Goal: Information Seeking & Learning: Understand process/instructions

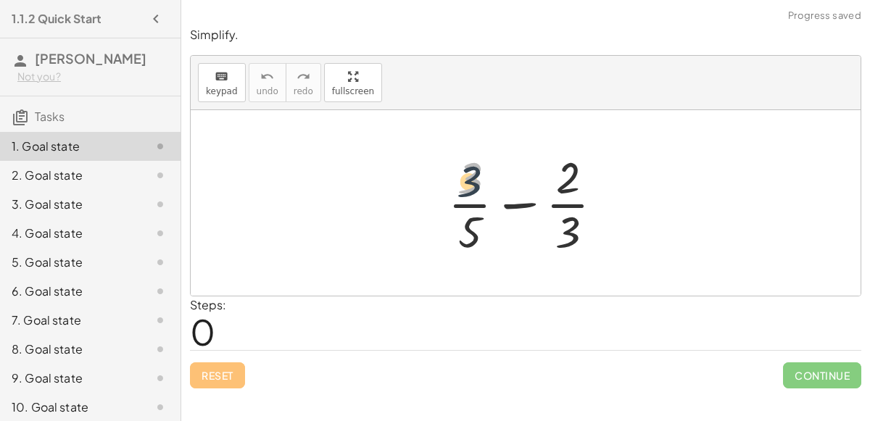
drag, startPoint x: 471, startPoint y: 181, endPoint x: 468, endPoint y: 191, distance: 11.1
click at [468, 191] on div at bounding box center [531, 203] width 181 height 112
click at [513, 211] on div at bounding box center [531, 203] width 181 height 112
click at [513, 204] on div at bounding box center [531, 203] width 181 height 112
click at [569, 224] on div at bounding box center [531, 203] width 181 height 112
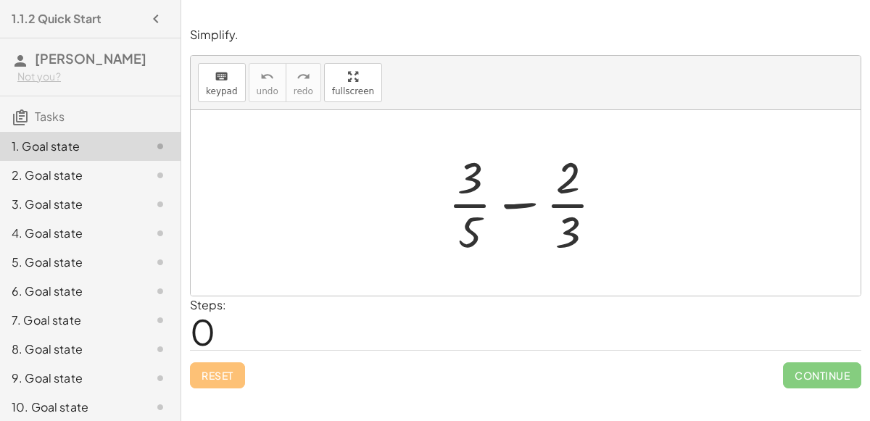
click at [571, 205] on div at bounding box center [531, 203] width 181 height 112
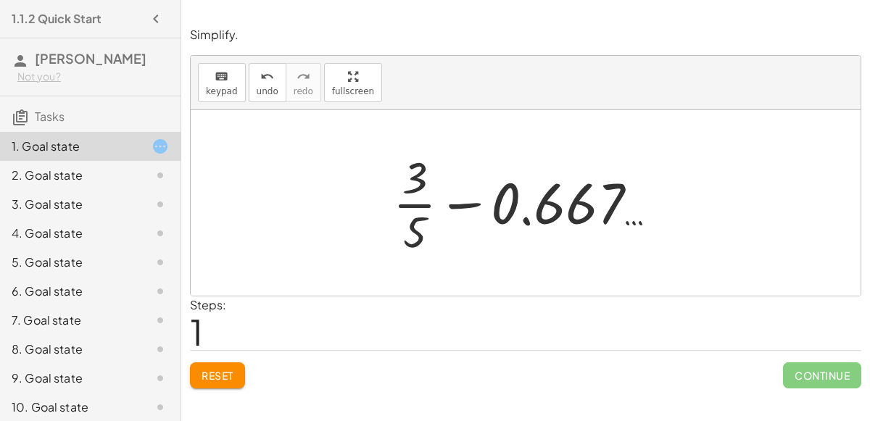
click at [417, 203] on div at bounding box center [531, 203] width 291 height 112
click at [416, 206] on div at bounding box center [531, 203] width 291 height 112
click at [468, 210] on div at bounding box center [531, 203] width 291 height 112
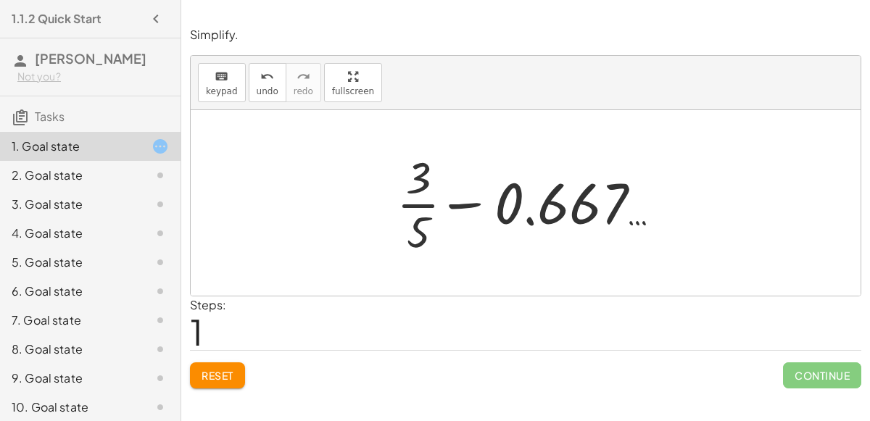
click at [225, 364] on button "Reset" at bounding box center [217, 376] width 55 height 26
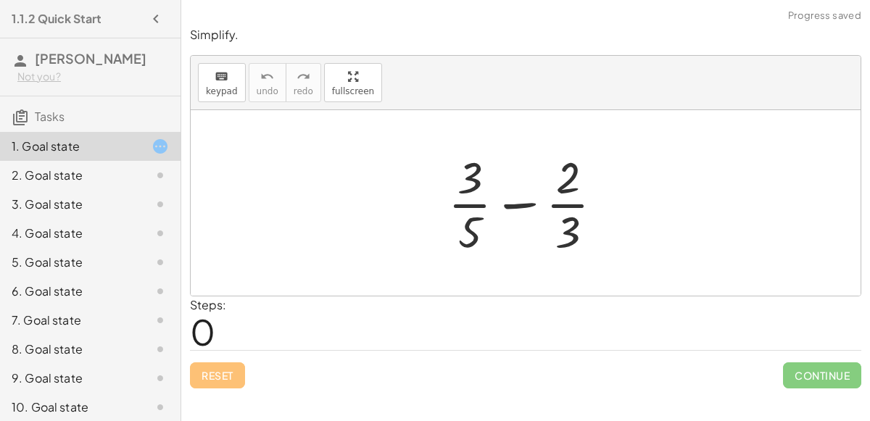
click at [547, 192] on div at bounding box center [531, 203] width 181 height 112
click at [479, 206] on div at bounding box center [531, 203] width 181 height 112
click at [475, 207] on div at bounding box center [531, 203] width 181 height 112
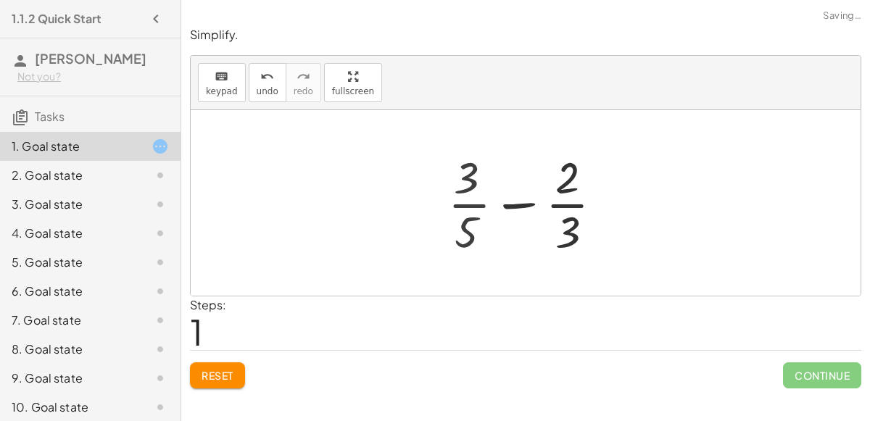
click at [475, 207] on div at bounding box center [531, 203] width 212 height 112
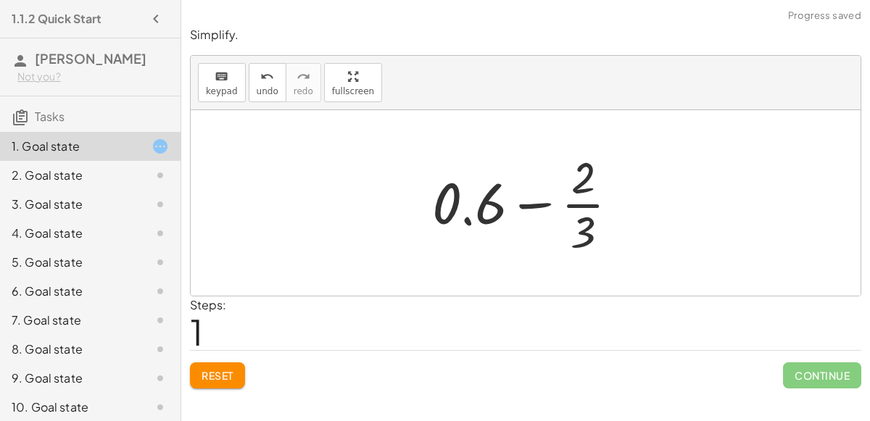
click at [575, 210] on div at bounding box center [531, 203] width 212 height 112
click at [576, 207] on div at bounding box center [531, 203] width 212 height 112
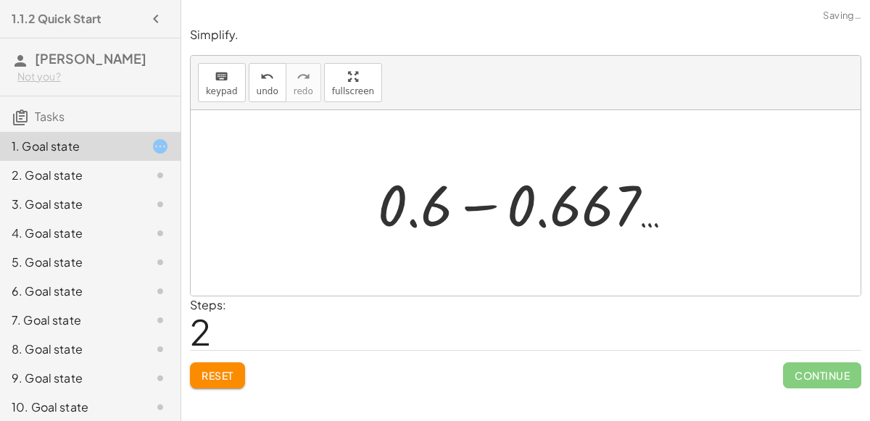
click at [484, 204] on div at bounding box center [532, 203] width 323 height 75
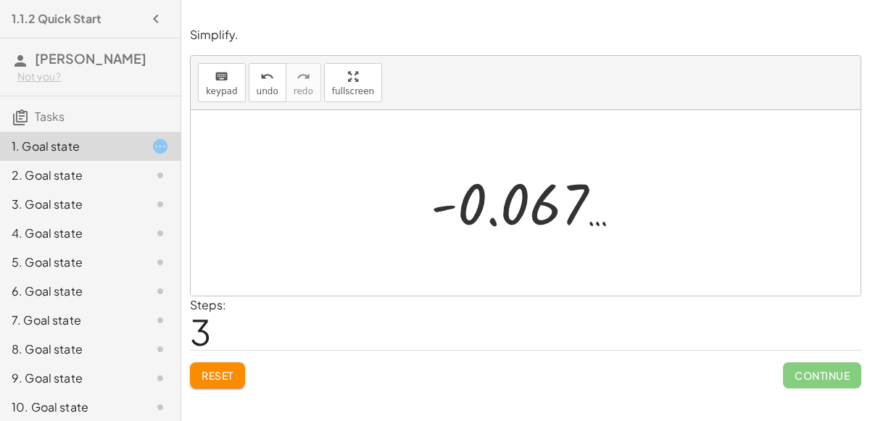
click at [448, 206] on div at bounding box center [532, 204] width 217 height 72
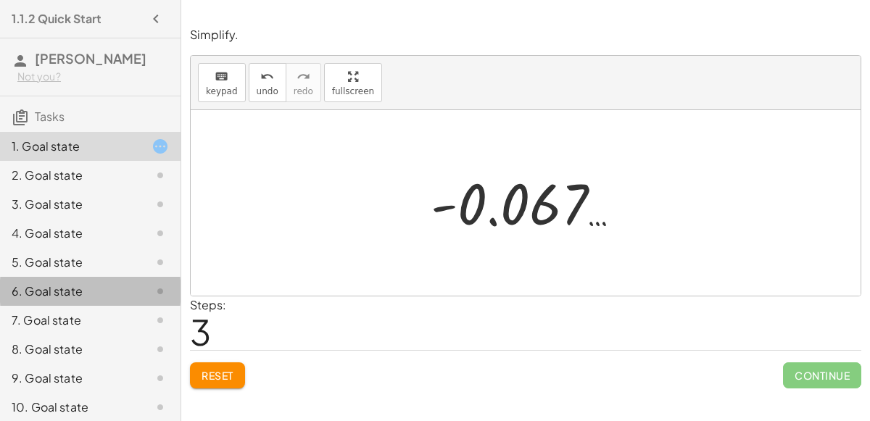
click at [4, 132] on div "1. Goal state" at bounding box center [90, 146] width 181 height 29
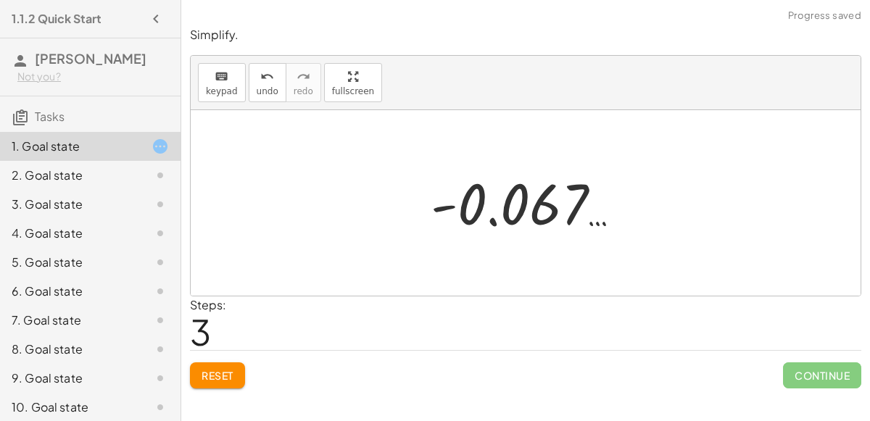
click at [204, 372] on span "Reset" at bounding box center [218, 375] width 32 height 13
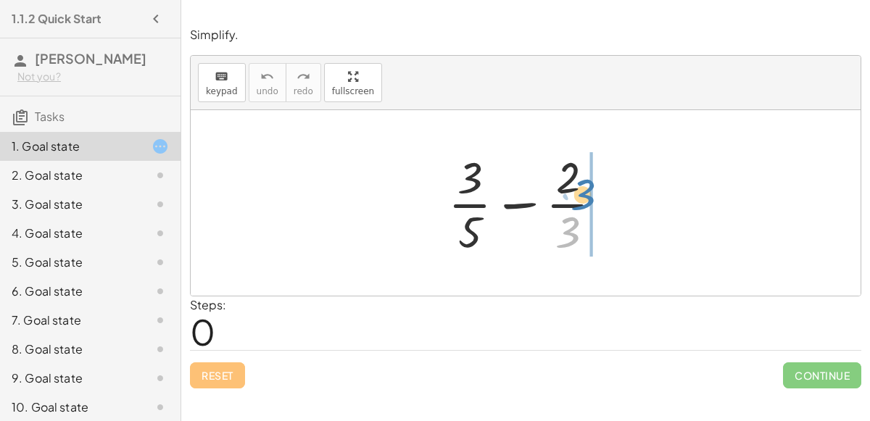
drag, startPoint x: 571, startPoint y: 228, endPoint x: 589, endPoint y: 203, distance: 31.2
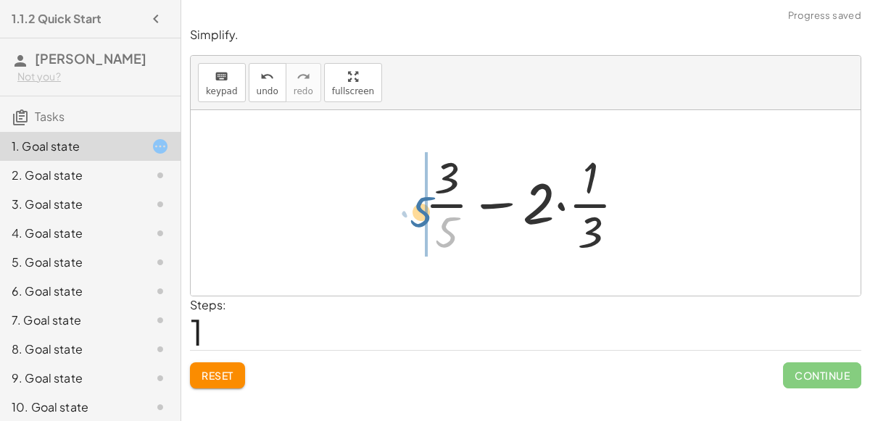
drag, startPoint x: 455, startPoint y: 219, endPoint x: 431, endPoint y: 198, distance: 31.9
click at [431, 198] on div at bounding box center [531, 203] width 227 height 112
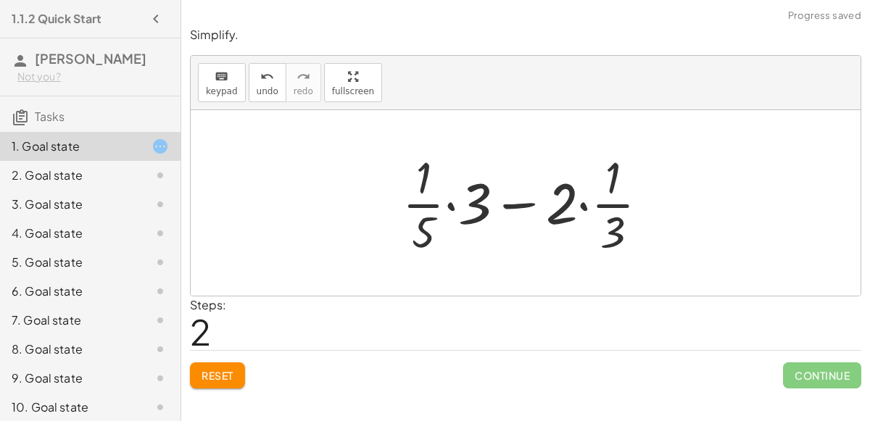
click at [504, 205] on div at bounding box center [531, 203] width 273 height 112
click at [451, 202] on div at bounding box center [531, 203] width 273 height 112
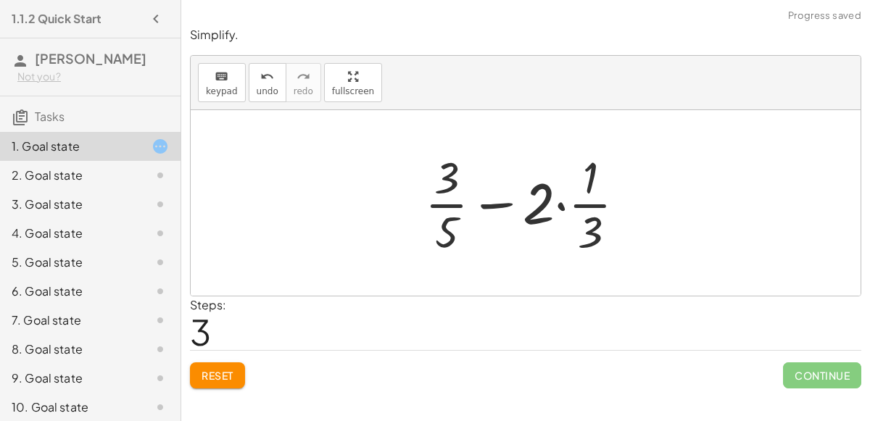
click at [562, 204] on div at bounding box center [531, 203] width 227 height 112
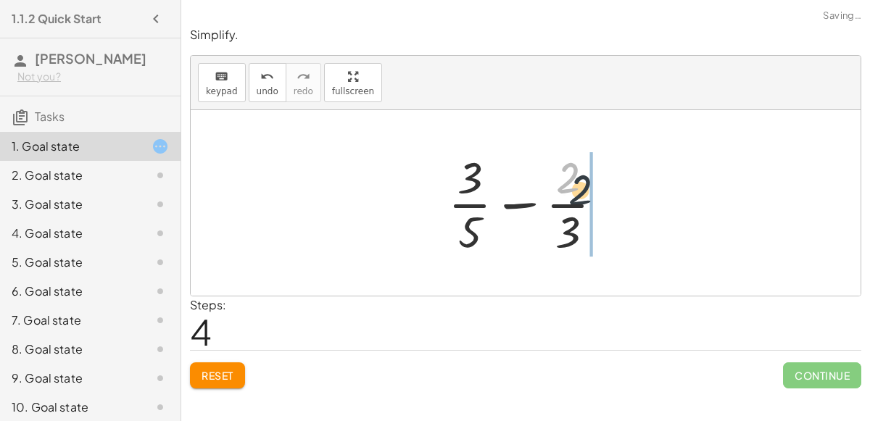
drag, startPoint x: 570, startPoint y: 185, endPoint x: 584, endPoint y: 205, distance: 25.0
click at [584, 205] on div at bounding box center [531, 203] width 181 height 112
drag, startPoint x: 570, startPoint y: 182, endPoint x: 593, endPoint y: 205, distance: 32.8
click at [593, 205] on div at bounding box center [531, 203] width 181 height 112
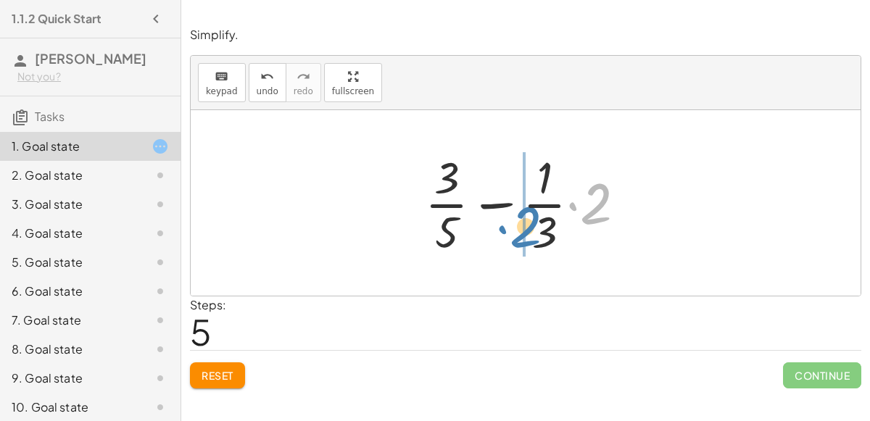
drag, startPoint x: 593, startPoint y: 207, endPoint x: 526, endPoint y: 233, distance: 72.3
click at [526, 233] on div at bounding box center [531, 203] width 227 height 112
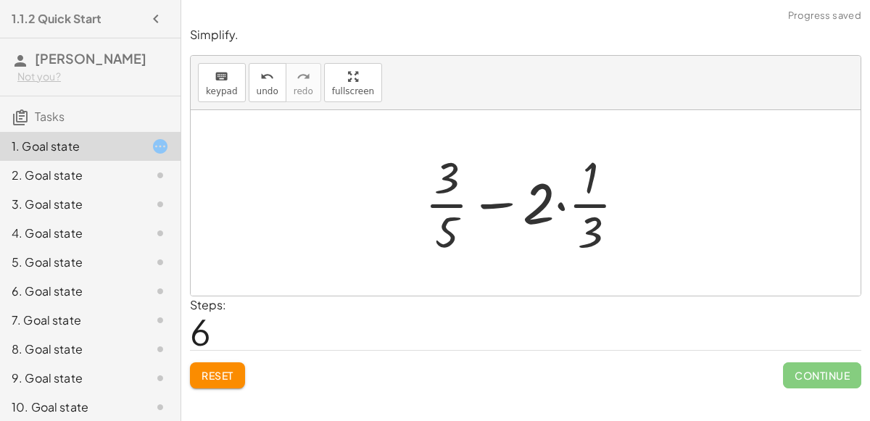
click at [562, 204] on div at bounding box center [531, 203] width 227 height 112
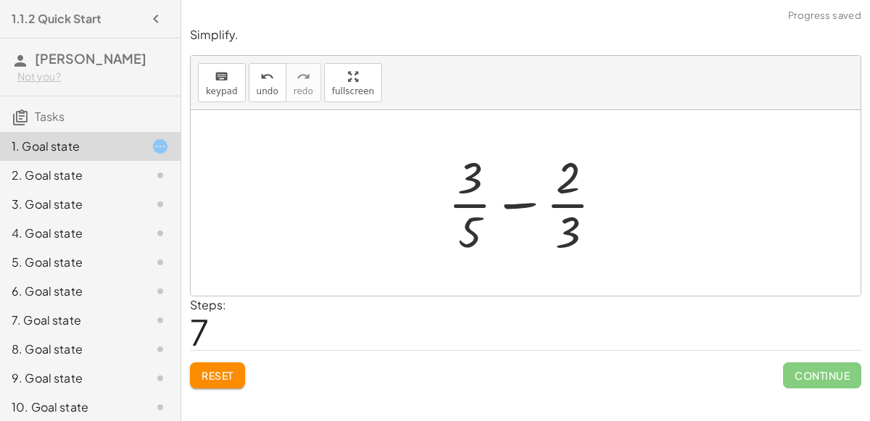
click at [516, 200] on div at bounding box center [531, 203] width 181 height 112
click at [516, 207] on div at bounding box center [531, 203] width 181 height 112
click at [206, 371] on span "Reset" at bounding box center [218, 375] width 32 height 13
click at [453, 179] on div at bounding box center [531, 203] width 181 height 112
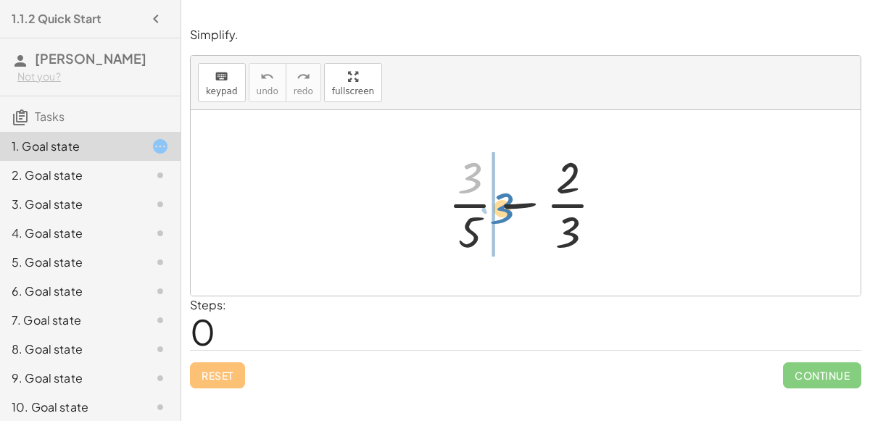
drag, startPoint x: 476, startPoint y: 181, endPoint x: 502, endPoint y: 212, distance: 41.2
click at [502, 212] on div at bounding box center [531, 203] width 181 height 112
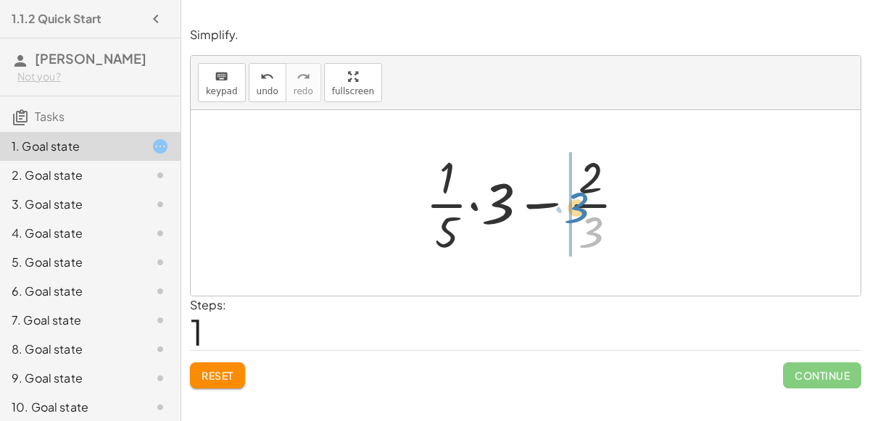
drag, startPoint x: 592, startPoint y: 223, endPoint x: 573, endPoint y: 200, distance: 29.8
click at [573, 200] on div at bounding box center [531, 203] width 227 height 112
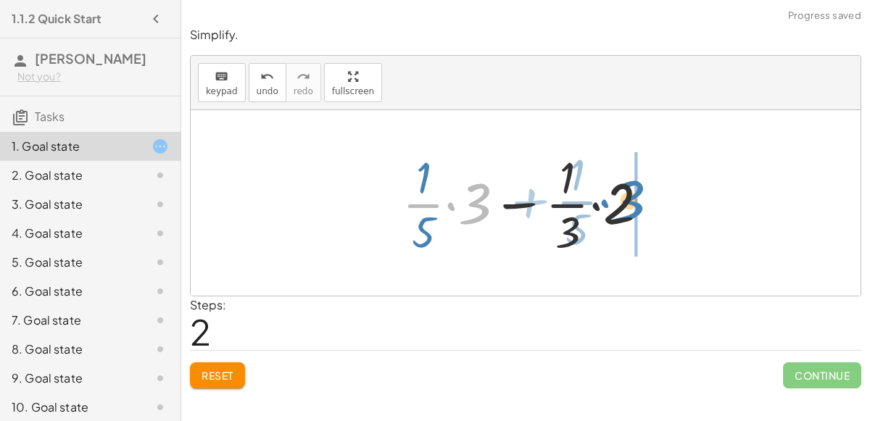
drag, startPoint x: 482, startPoint y: 204, endPoint x: 636, endPoint y: 202, distance: 153.8
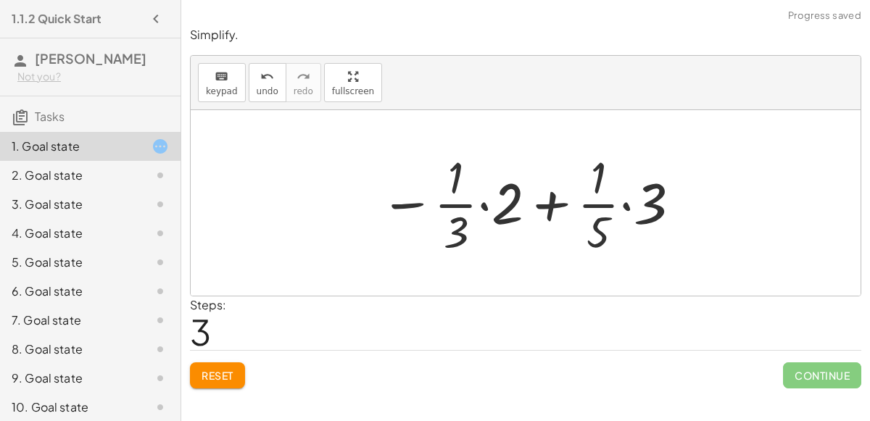
click at [563, 202] on div at bounding box center [531, 203] width 317 height 112
click at [480, 205] on div at bounding box center [531, 203] width 317 height 112
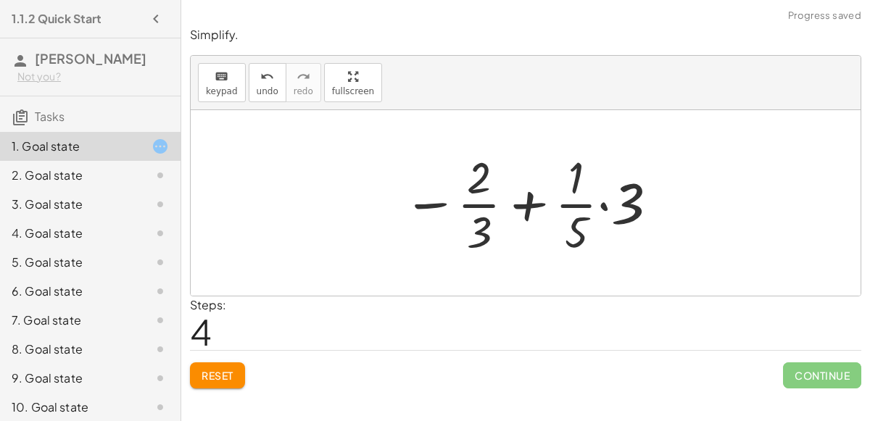
click at [602, 204] on div at bounding box center [531, 203] width 271 height 112
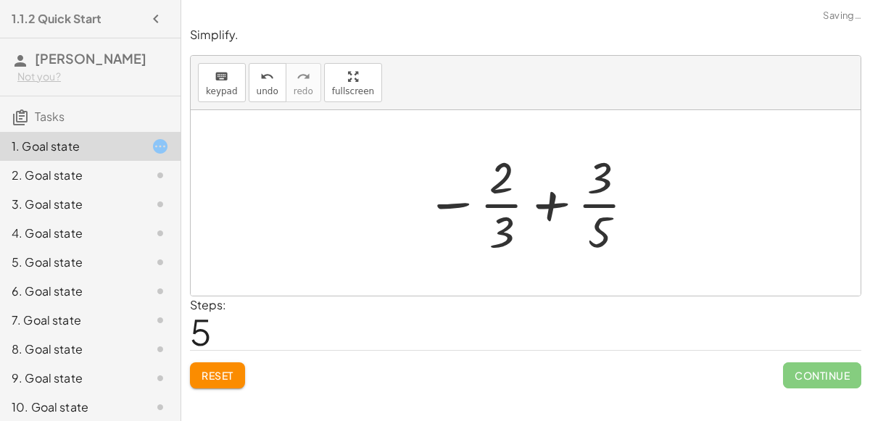
click at [554, 205] on div at bounding box center [531, 203] width 226 height 112
click at [446, 202] on div at bounding box center [531, 203] width 226 height 112
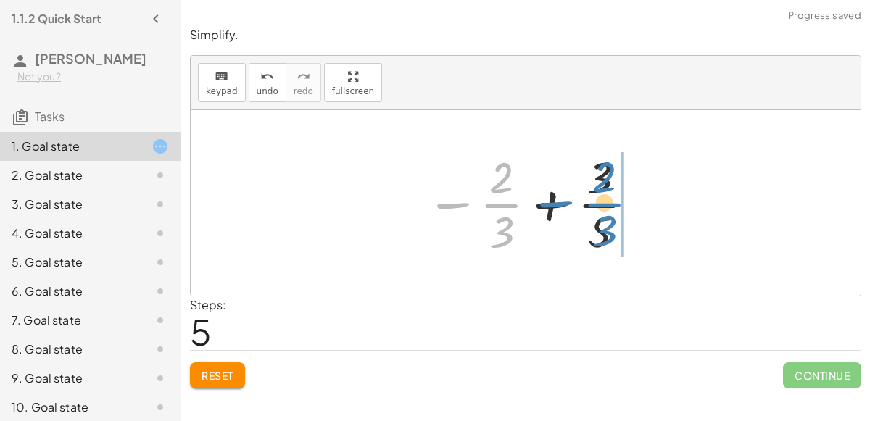
drag, startPoint x: 452, startPoint y: 205, endPoint x: 573, endPoint y: 206, distance: 121.1
click at [573, 206] on div at bounding box center [531, 203] width 226 height 112
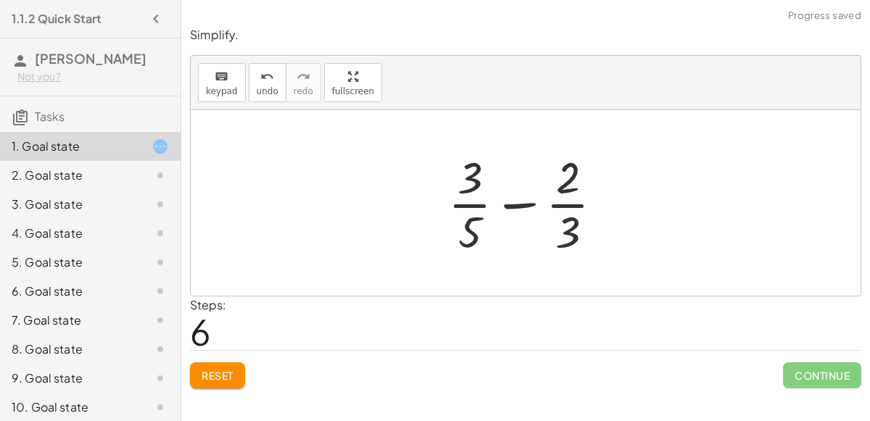
click at [510, 204] on div at bounding box center [531, 203] width 181 height 112
click at [510, 204] on div at bounding box center [531, 203] width 250 height 112
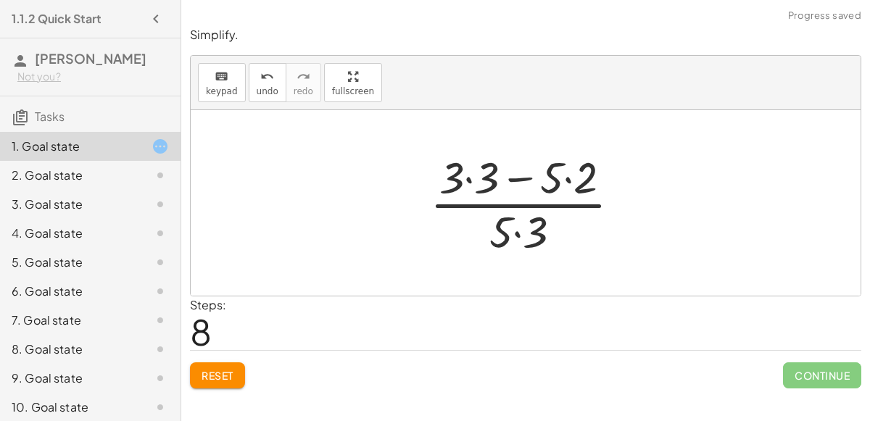
click at [517, 226] on div at bounding box center [531, 203] width 217 height 112
click at [470, 181] on div at bounding box center [531, 203] width 217 height 112
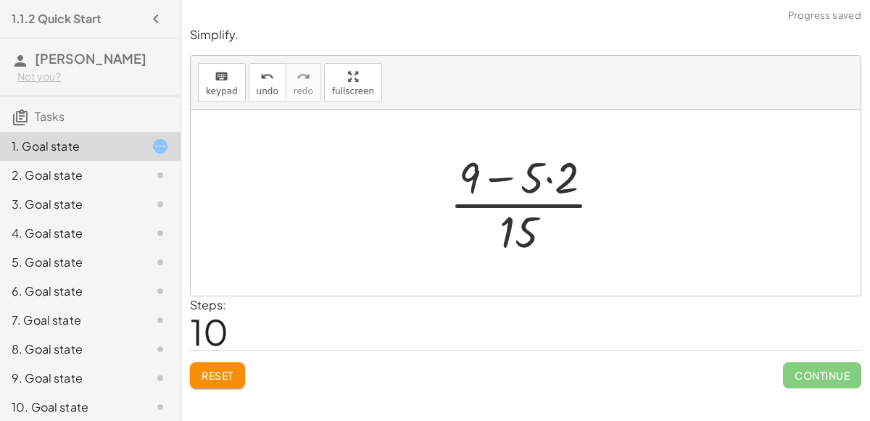
click at [548, 179] on div at bounding box center [531, 203] width 178 height 112
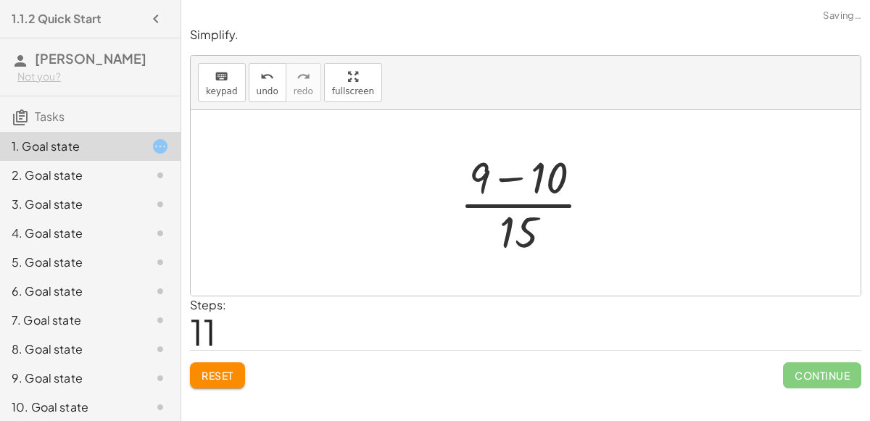
click at [516, 178] on div at bounding box center [531, 203] width 157 height 112
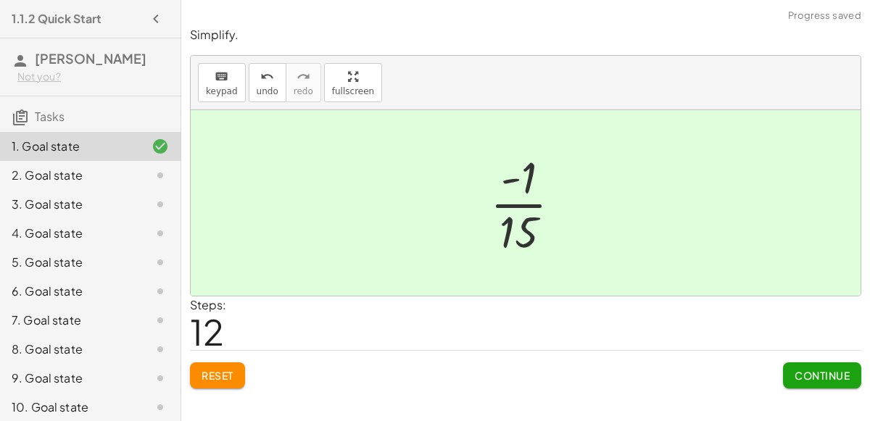
click at [802, 375] on span "Continue" at bounding box center [822, 375] width 55 height 13
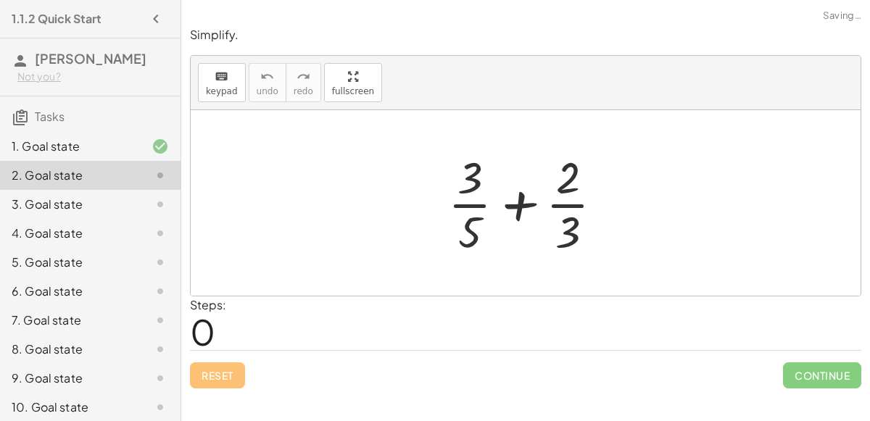
click at [511, 208] on div at bounding box center [531, 203] width 181 height 112
drag, startPoint x: 468, startPoint y: 189, endPoint x: 496, endPoint y: 202, distance: 30.8
click at [496, 202] on div at bounding box center [531, 203] width 181 height 112
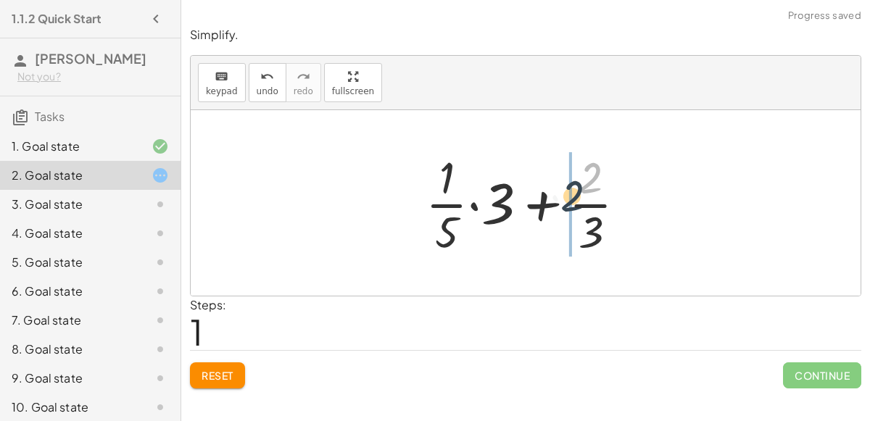
drag, startPoint x: 592, startPoint y: 178, endPoint x: 569, endPoint y: 202, distance: 32.8
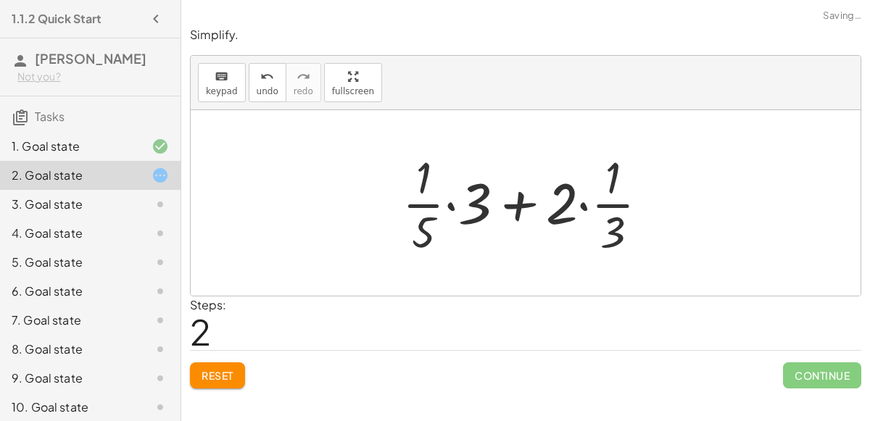
click at [518, 207] on div at bounding box center [531, 203] width 273 height 112
click at [592, 205] on div at bounding box center [531, 203] width 273 height 112
click at [585, 207] on div at bounding box center [531, 203] width 273 height 112
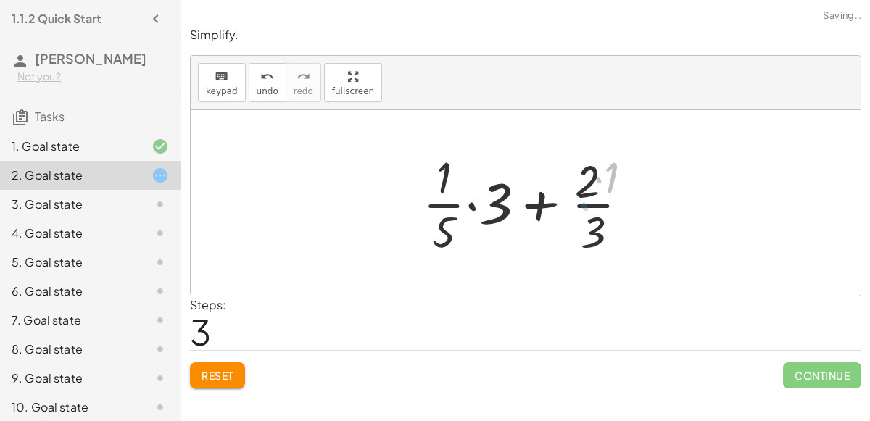
click at [610, 207] on div at bounding box center [531, 203] width 227 height 112
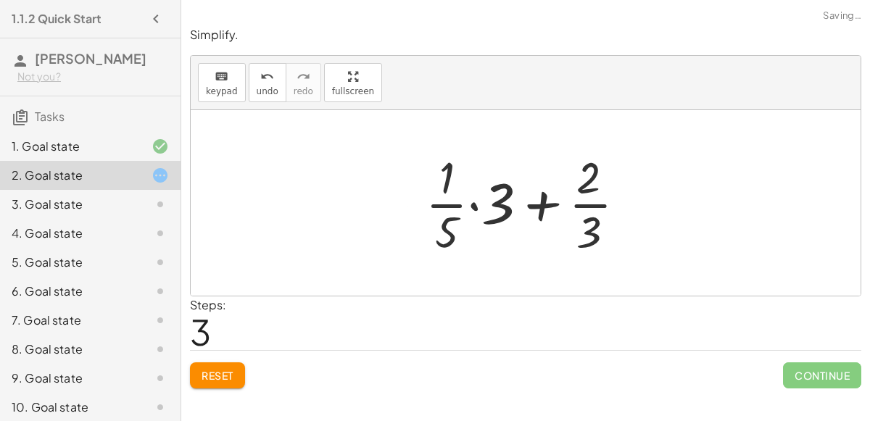
click at [594, 205] on div at bounding box center [531, 203] width 227 height 112
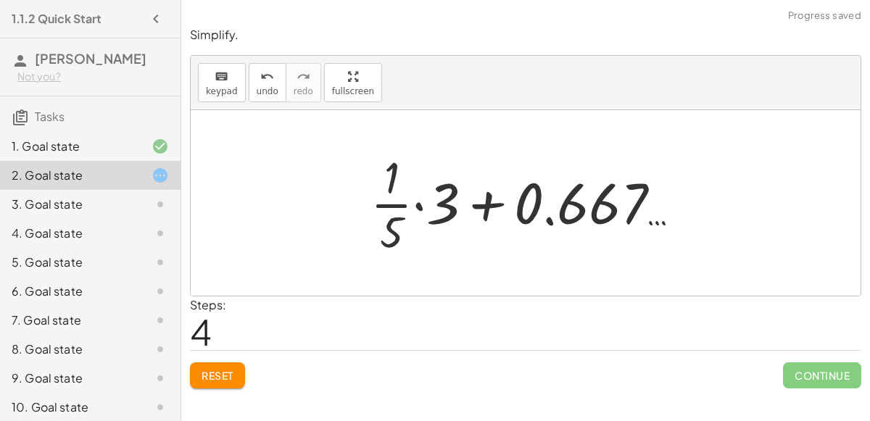
click at [418, 207] on div at bounding box center [531, 203] width 336 height 112
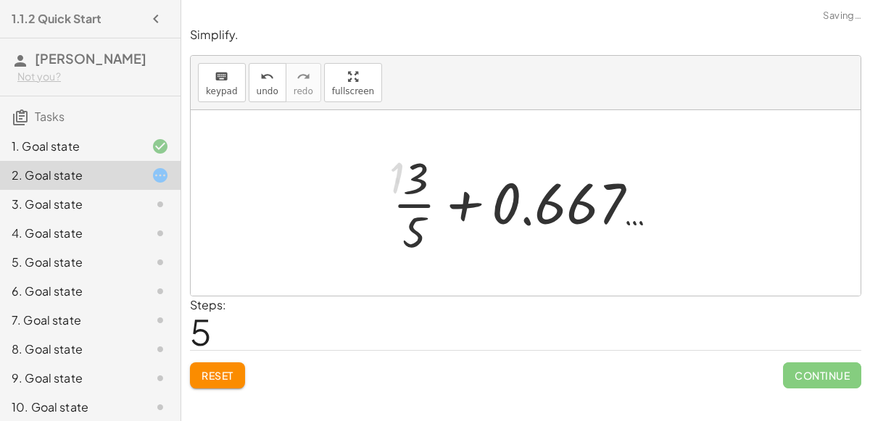
click at [421, 206] on div at bounding box center [531, 203] width 291 height 112
click at [420, 207] on div at bounding box center [531, 203] width 291 height 112
click at [420, 207] on div at bounding box center [532, 203] width 323 height 75
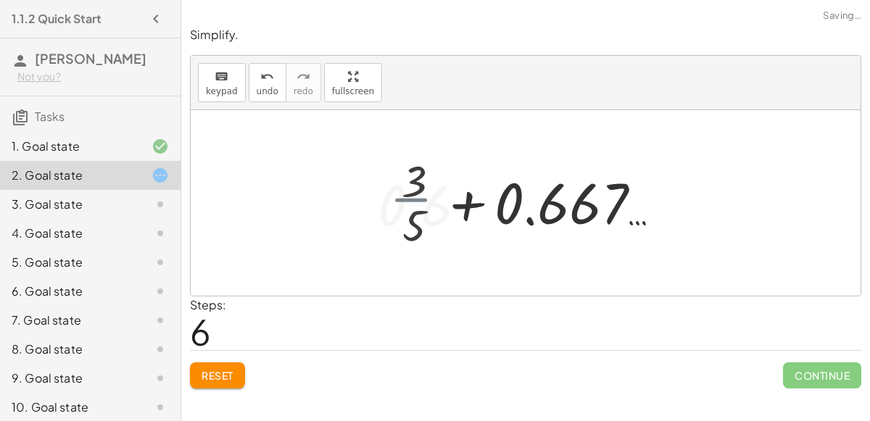
click at [420, 207] on div at bounding box center [532, 203] width 323 height 75
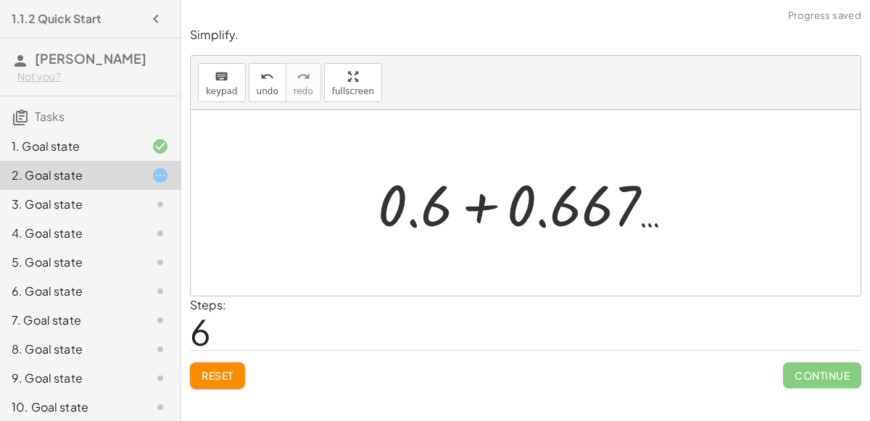
click at [487, 211] on div at bounding box center [532, 203] width 323 height 75
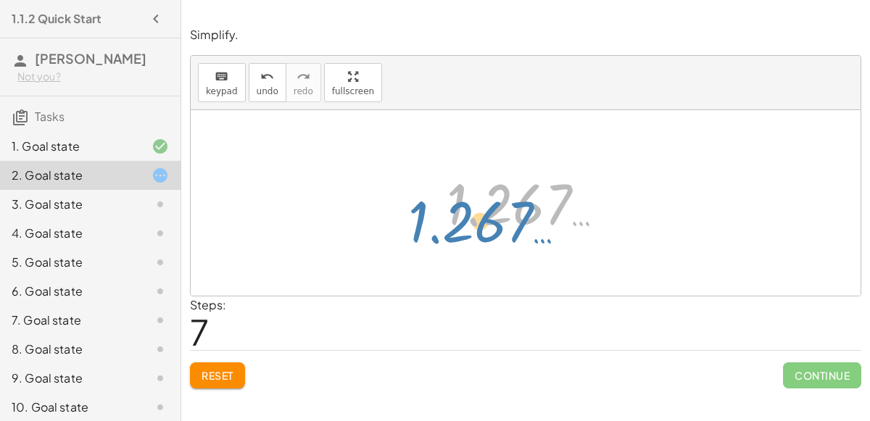
drag, startPoint x: 532, startPoint y: 207, endPoint x: 495, endPoint y: 223, distance: 41.2
click at [495, 223] on div at bounding box center [531, 204] width 184 height 72
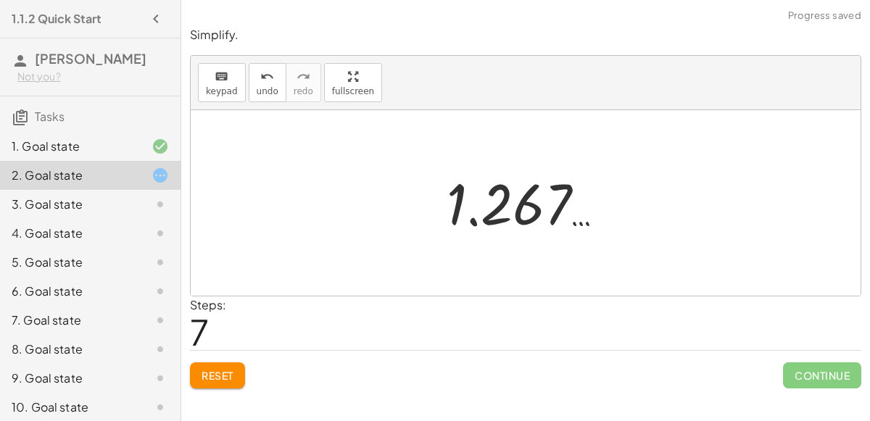
click at [493, 224] on div at bounding box center [531, 204] width 184 height 72
click at [471, 221] on div at bounding box center [531, 204] width 184 height 72
click at [473, 226] on div at bounding box center [531, 204] width 184 height 72
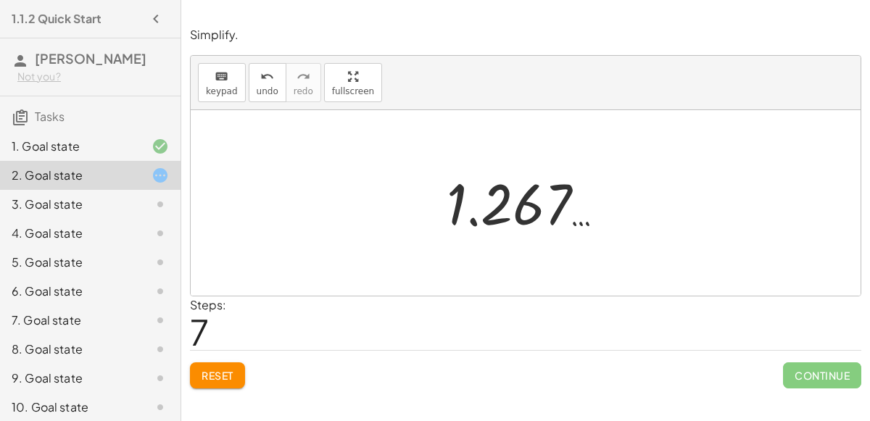
click at [473, 226] on div at bounding box center [531, 204] width 184 height 72
click at [473, 224] on div at bounding box center [531, 204] width 184 height 72
click at [205, 384] on button "Reset" at bounding box center [217, 376] width 55 height 26
click at [226, 383] on button "Reset" at bounding box center [217, 376] width 55 height 26
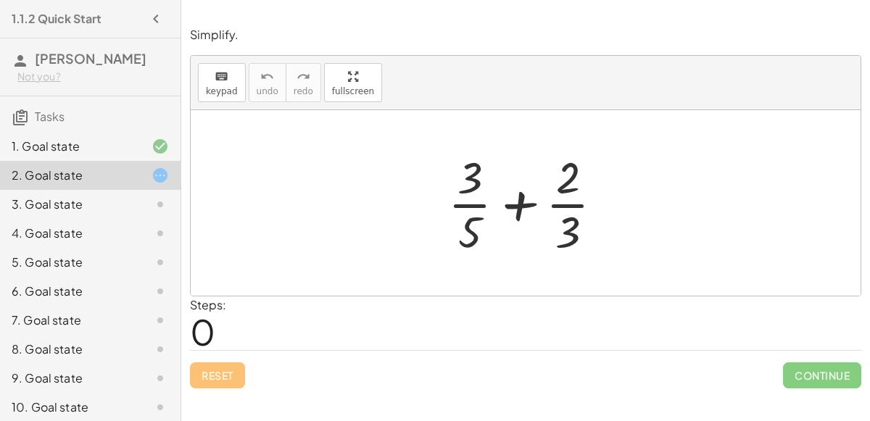
click at [107, 277] on div "4. Goal state" at bounding box center [90, 291] width 181 height 29
click at [120, 335] on div "6. Goal state" at bounding box center [90, 349] width 181 height 29
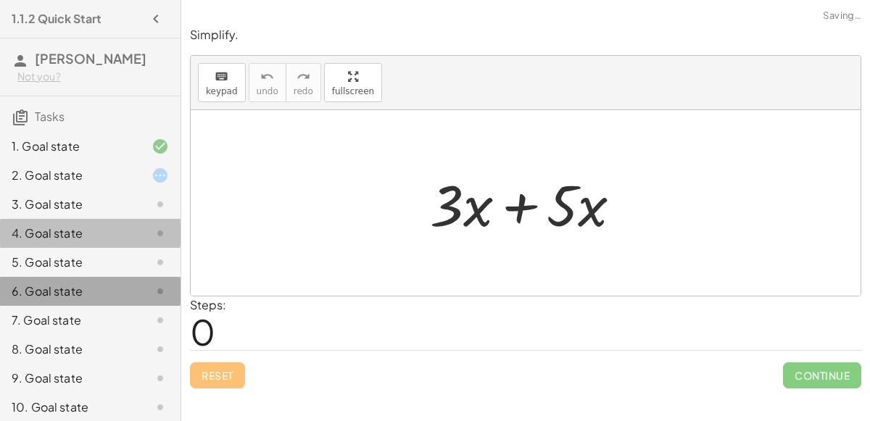
click at [128, 286] on div "6. Goal state" at bounding box center [70, 291] width 117 height 17
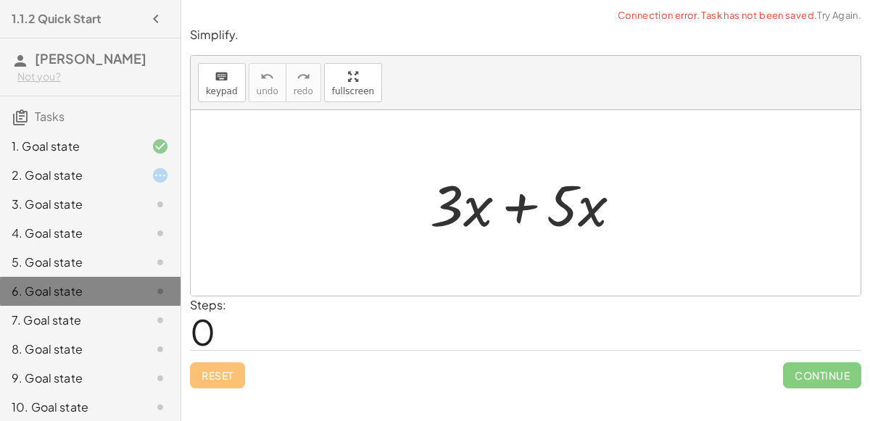
click at [121, 312] on div "7. Goal state" at bounding box center [70, 320] width 117 height 17
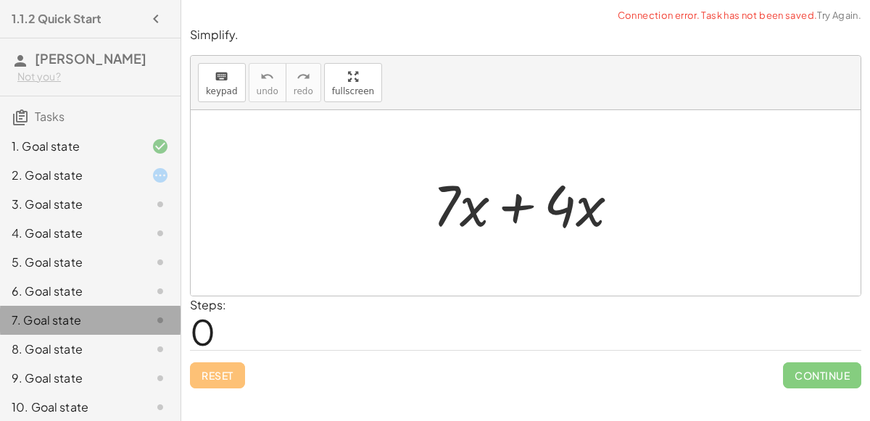
click at [123, 393] on div "8. Goal state" at bounding box center [90, 407] width 181 height 29
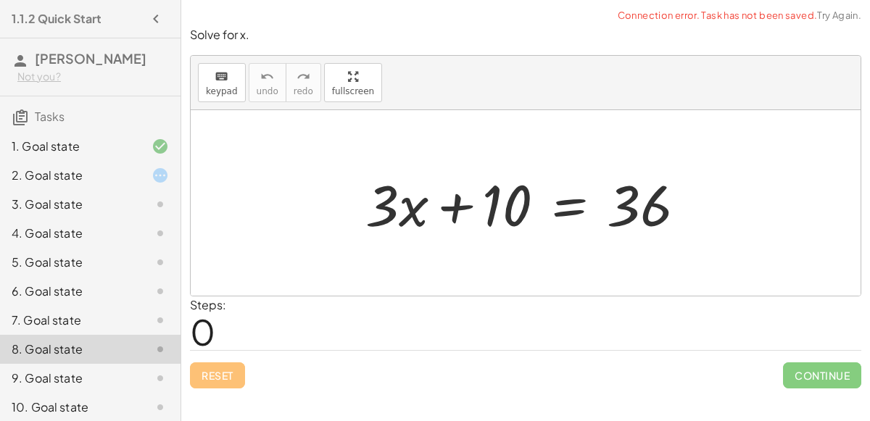
click at [131, 196] on div at bounding box center [148, 204] width 41 height 17
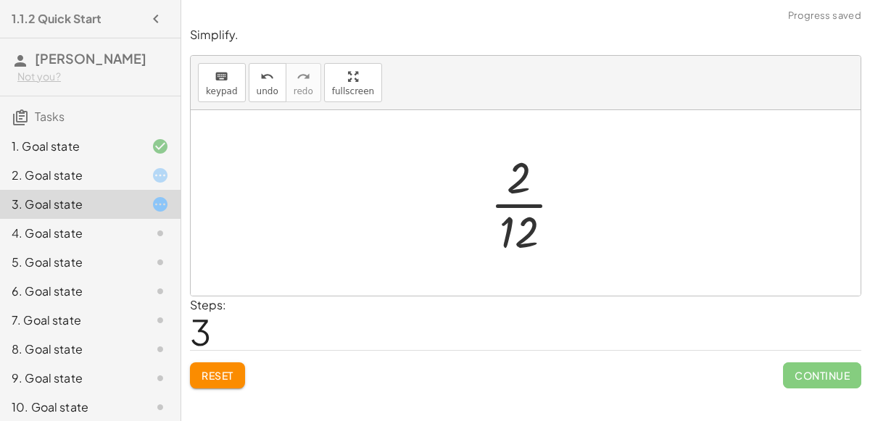
click at [745, 314] on div "Steps: 3" at bounding box center [526, 324] width 672 height 54
click at [827, 372] on span "Continue" at bounding box center [822, 376] width 78 height 26
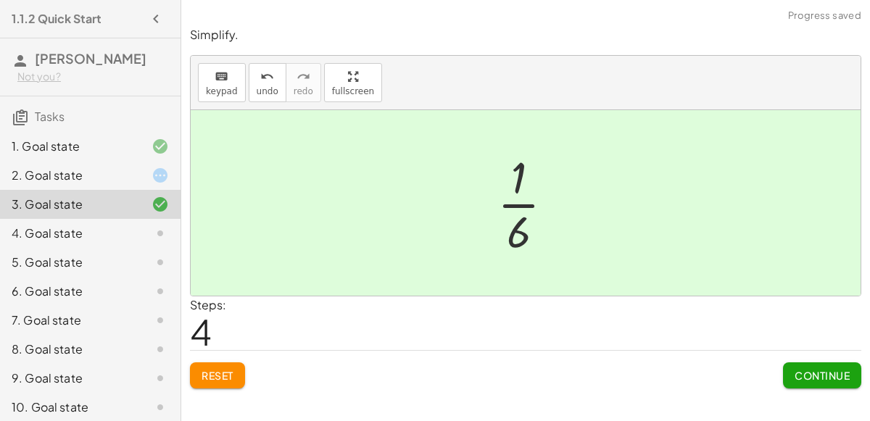
click at [838, 387] on button "Continue" at bounding box center [822, 376] width 78 height 26
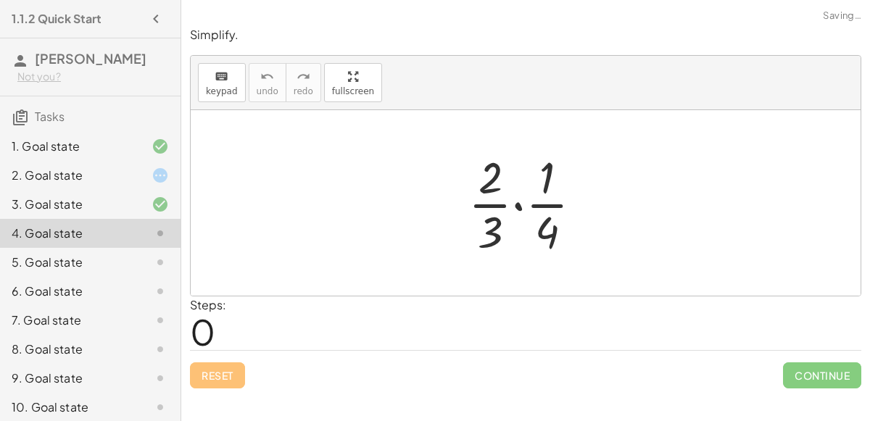
click at [59, 219] on div "2. Goal state" at bounding box center [90, 233] width 181 height 29
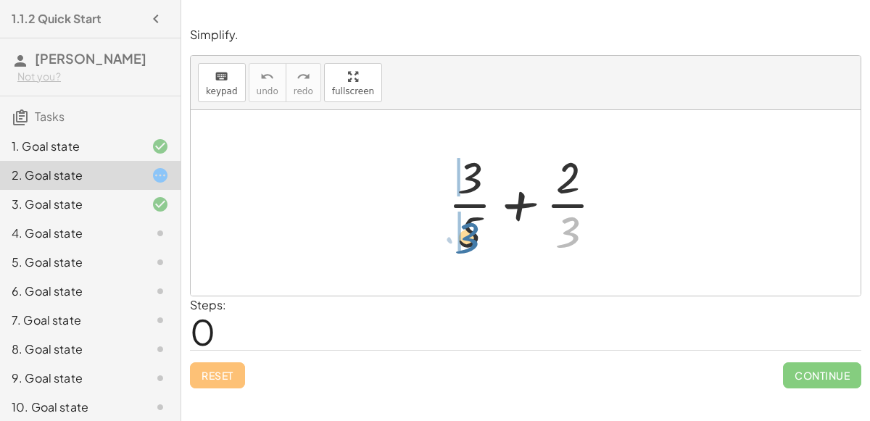
drag, startPoint x: 571, startPoint y: 230, endPoint x: 476, endPoint y: 239, distance: 94.7
click at [476, 239] on div at bounding box center [531, 203] width 181 height 112
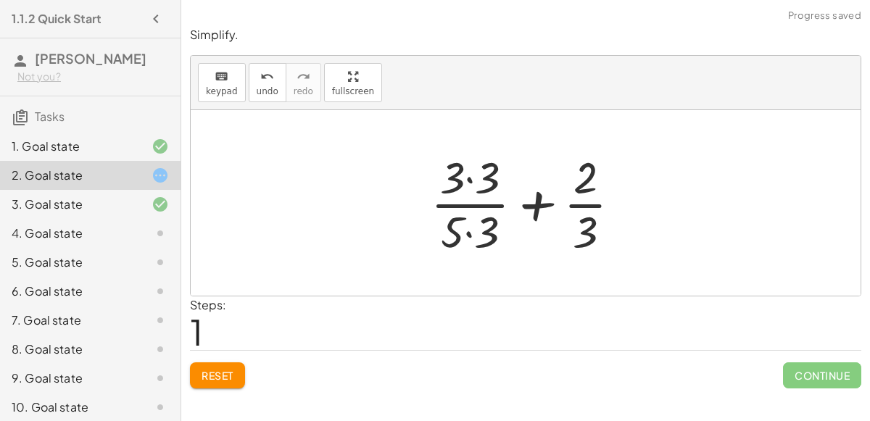
click at [466, 234] on div at bounding box center [532, 203] width 217 height 112
click at [228, 373] on span "Reset" at bounding box center [218, 375] width 32 height 13
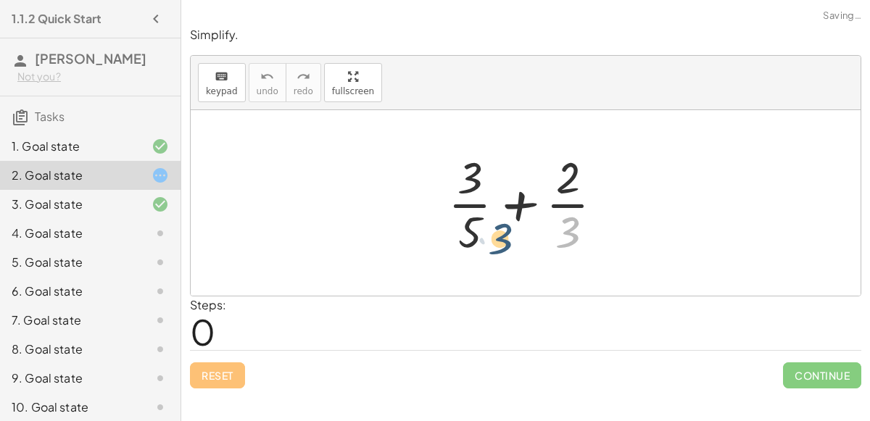
drag, startPoint x: 573, startPoint y: 234, endPoint x: 488, endPoint y: 237, distance: 84.9
click at [488, 237] on div at bounding box center [531, 203] width 181 height 112
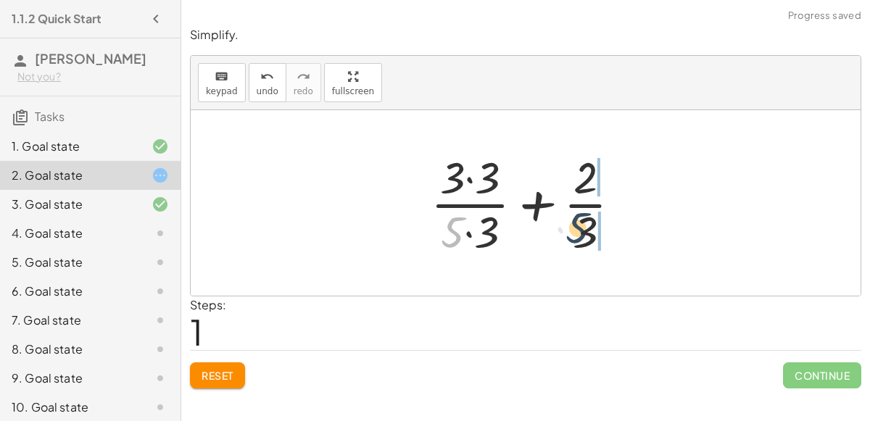
drag, startPoint x: 456, startPoint y: 237, endPoint x: 603, endPoint y: 237, distance: 146.5
click at [603, 237] on div at bounding box center [532, 203] width 217 height 112
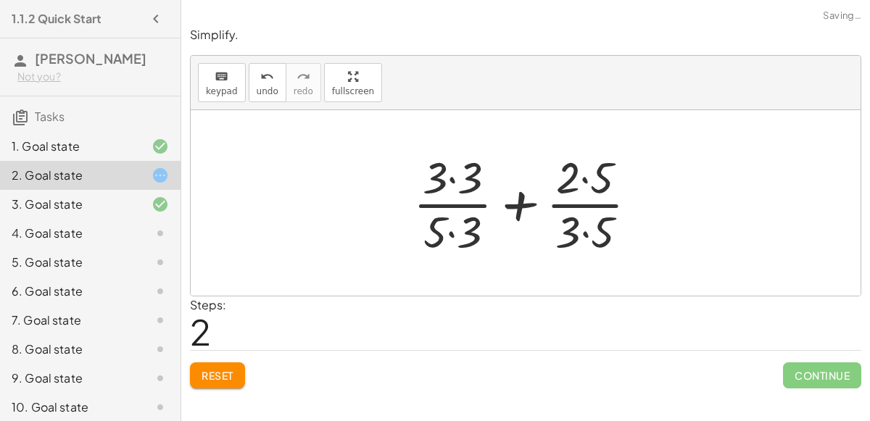
click at [585, 235] on div at bounding box center [531, 203] width 250 height 112
click at [447, 231] on div at bounding box center [531, 203] width 249 height 112
click at [454, 229] on div at bounding box center [531, 203] width 249 height 112
click at [451, 183] on div at bounding box center [531, 203] width 249 height 112
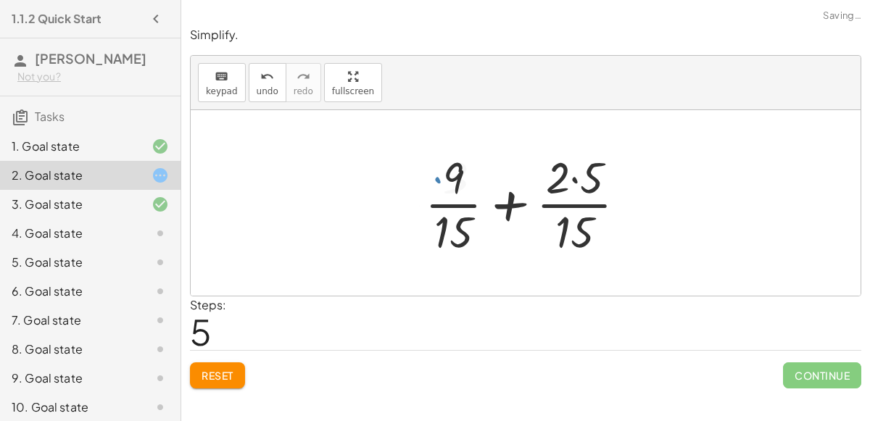
click at [569, 190] on div at bounding box center [532, 203] width 228 height 112
click at [574, 180] on div at bounding box center [532, 203] width 228 height 112
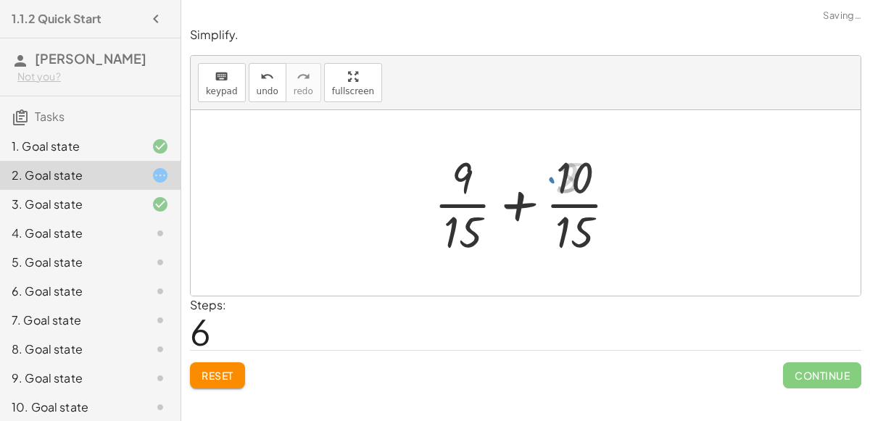
click at [525, 197] on div at bounding box center [531, 203] width 209 height 112
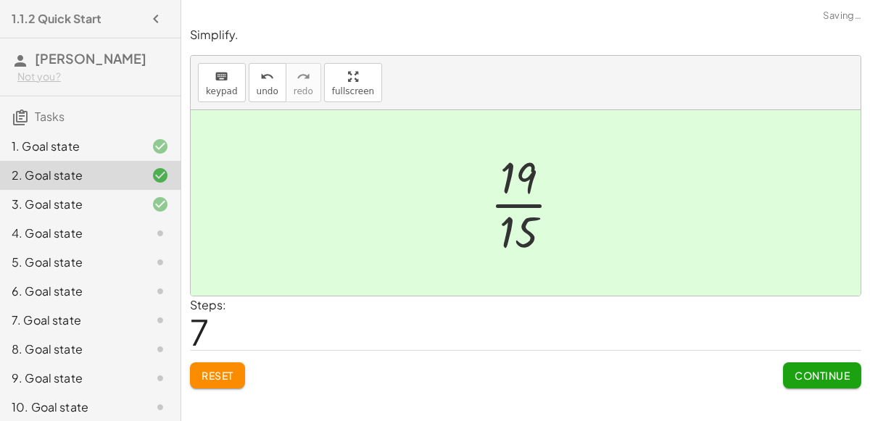
click at [805, 375] on span "Continue" at bounding box center [822, 375] width 55 height 13
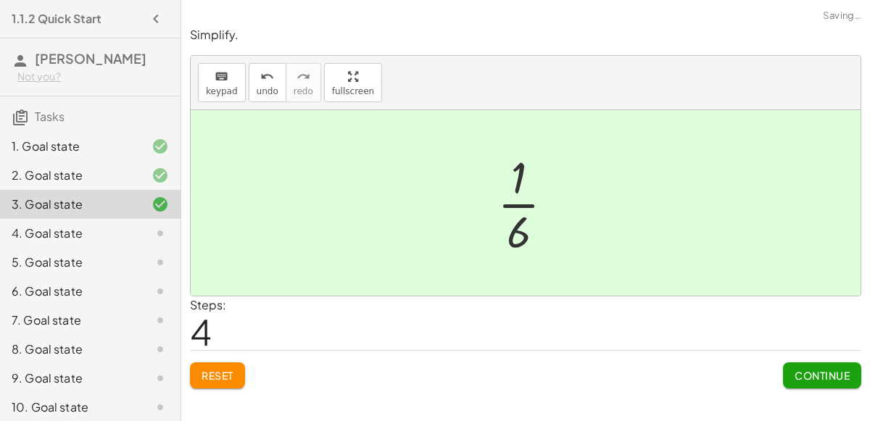
click at [790, 373] on button "Continue" at bounding box center [822, 376] width 78 height 26
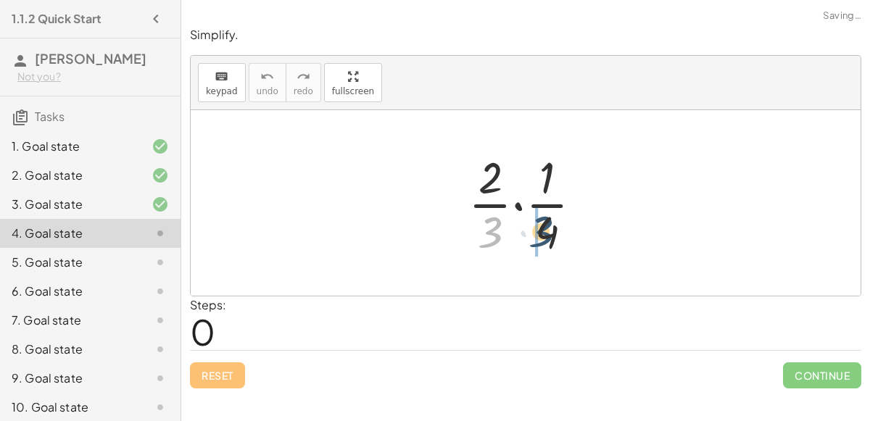
drag, startPoint x: 492, startPoint y: 236, endPoint x: 552, endPoint y: 239, distance: 59.6
click at [552, 239] on div at bounding box center [531, 203] width 140 height 112
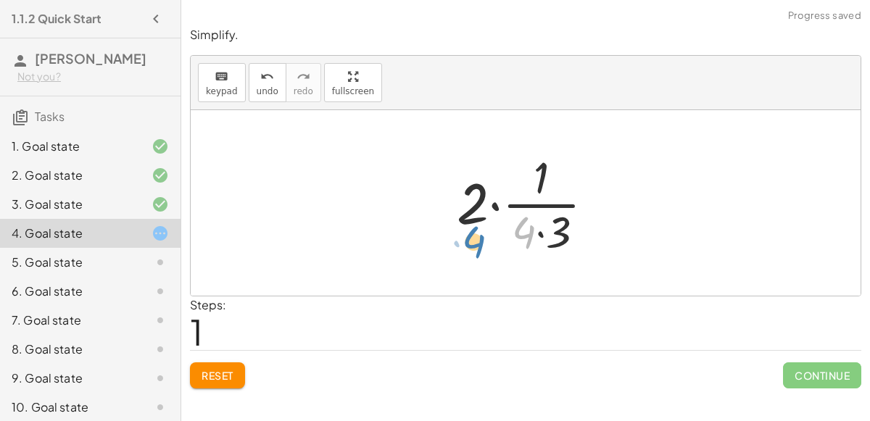
drag, startPoint x: 524, startPoint y: 236, endPoint x: 476, endPoint y: 247, distance: 49.6
click at [476, 247] on div at bounding box center [531, 203] width 163 height 112
click at [540, 231] on div at bounding box center [531, 203] width 163 height 112
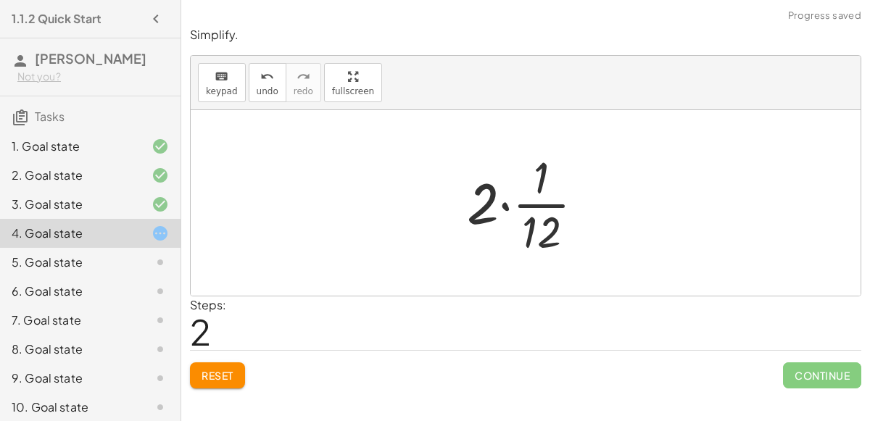
click at [538, 210] on div at bounding box center [532, 203] width 144 height 112
click at [503, 207] on div at bounding box center [532, 203] width 144 height 112
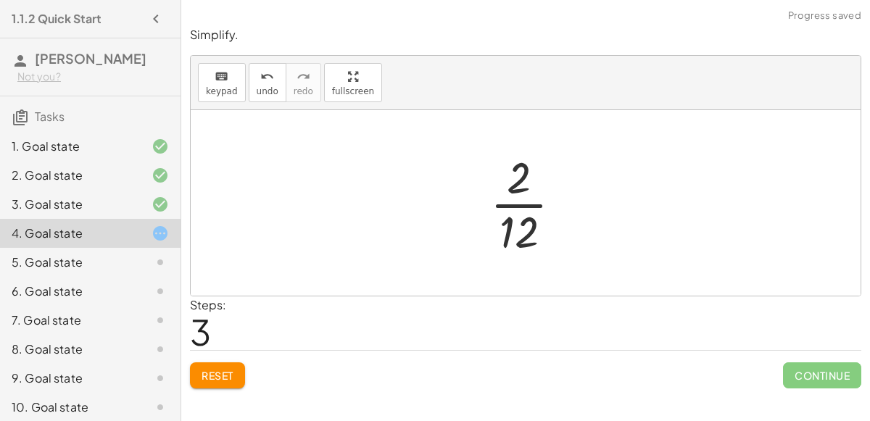
click at [520, 207] on div at bounding box center [532, 203] width 98 height 112
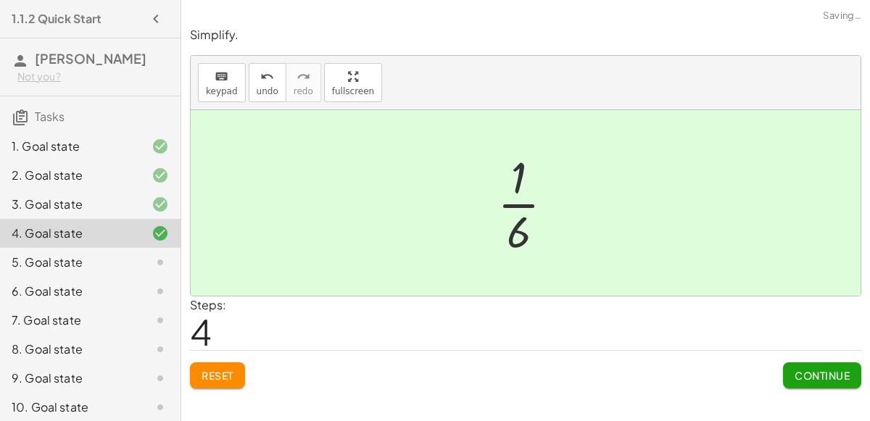
click at [842, 369] on span "Continue" at bounding box center [822, 375] width 55 height 13
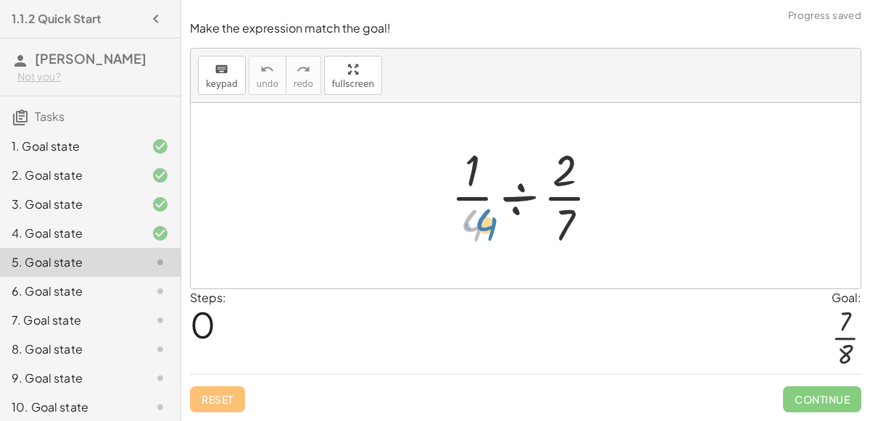
drag, startPoint x: 470, startPoint y: 231, endPoint x: 444, endPoint y: 233, distance: 26.2
click at [444, 233] on div at bounding box center [531, 196] width 175 height 112
drag, startPoint x: 566, startPoint y: 220, endPoint x: 553, endPoint y: 222, distance: 12.4
click at [553, 222] on div at bounding box center [531, 196] width 175 height 112
drag, startPoint x: 565, startPoint y: 220, endPoint x: 548, endPoint y: 221, distance: 16.7
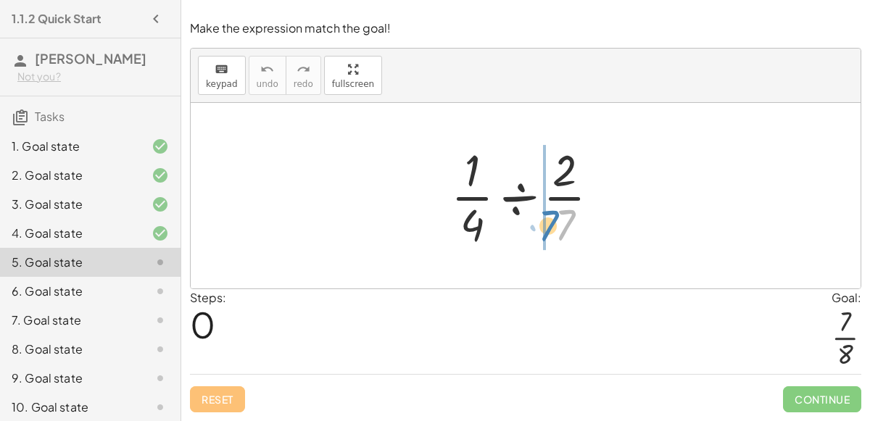
click at [548, 221] on div at bounding box center [531, 196] width 175 height 112
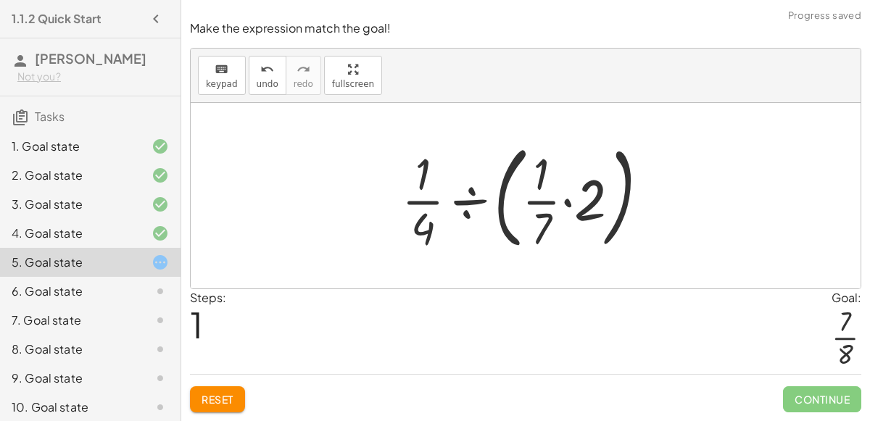
click at [566, 205] on div at bounding box center [531, 196] width 274 height 120
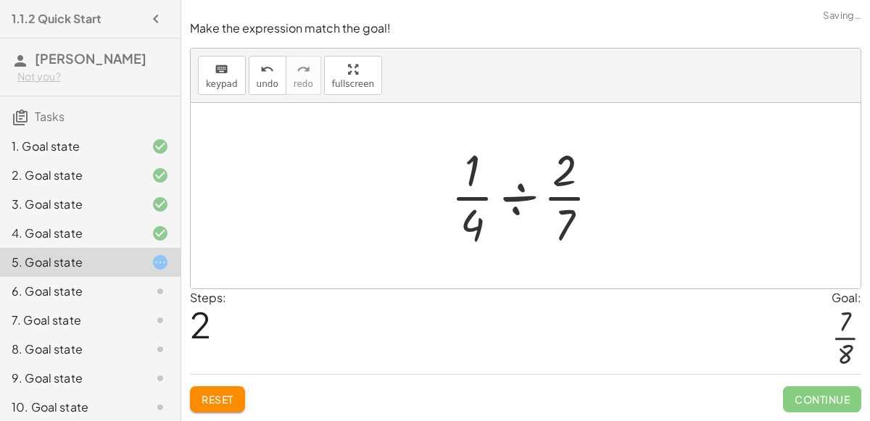
click at [511, 204] on div at bounding box center [531, 196] width 175 height 112
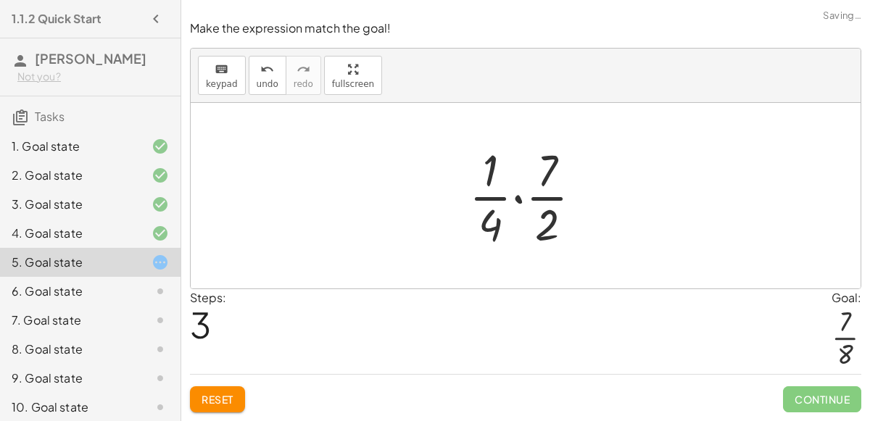
click at [519, 202] on div at bounding box center [531, 196] width 139 height 112
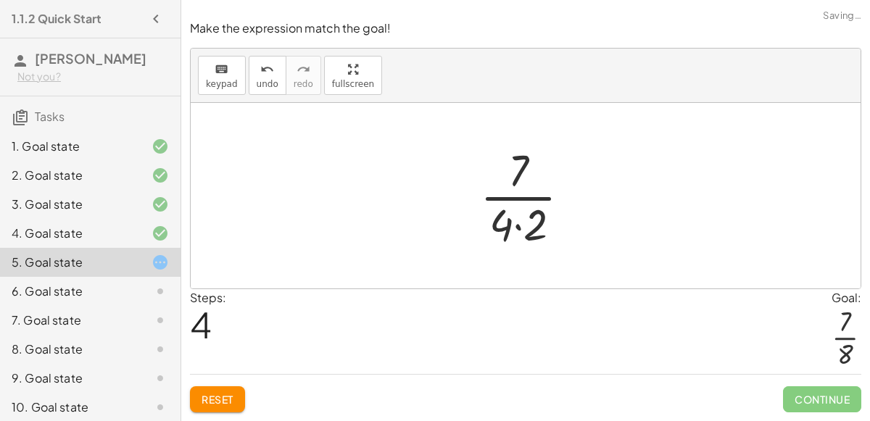
click at [519, 202] on div at bounding box center [531, 196] width 117 height 112
click at [518, 229] on div at bounding box center [531, 196] width 117 height 112
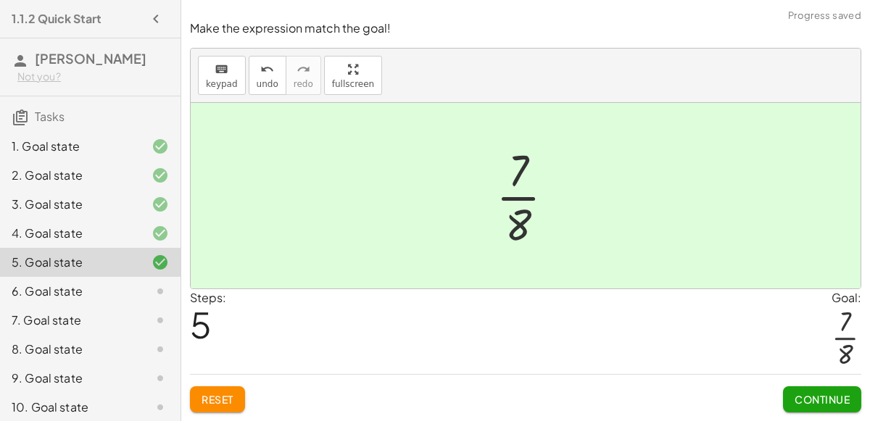
click at [802, 386] on div "Continue" at bounding box center [822, 394] width 78 height 38
click at [805, 396] on span "Continue" at bounding box center [822, 399] width 55 height 13
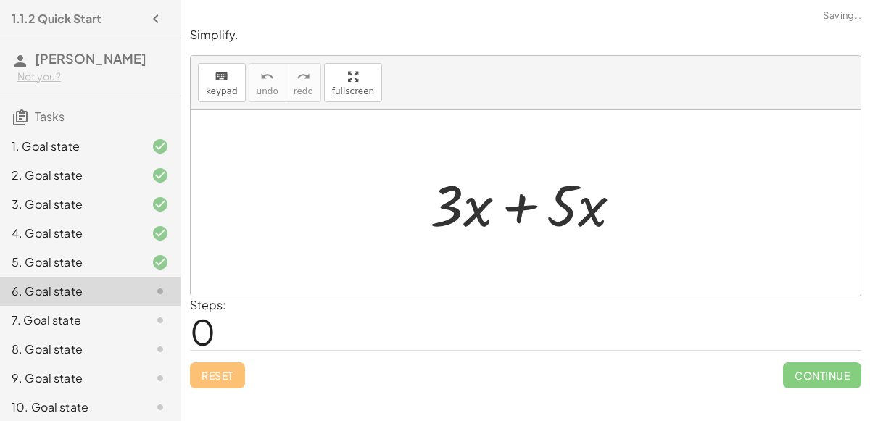
click at [521, 200] on div at bounding box center [532, 203] width 218 height 75
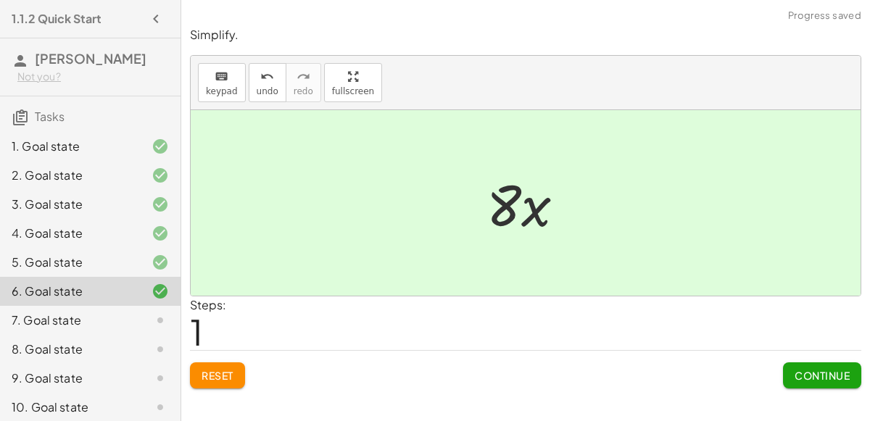
click at [835, 365] on button "Continue" at bounding box center [822, 376] width 78 height 26
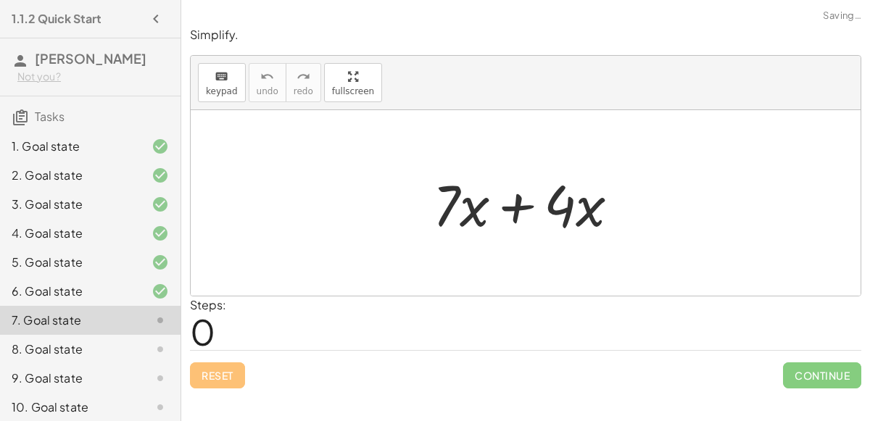
click at [511, 198] on div at bounding box center [532, 203] width 212 height 75
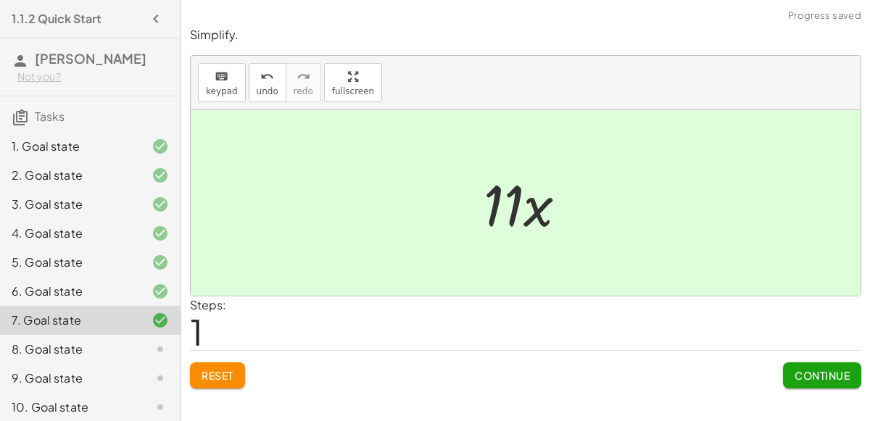
click at [822, 369] on span "Continue" at bounding box center [822, 375] width 55 height 13
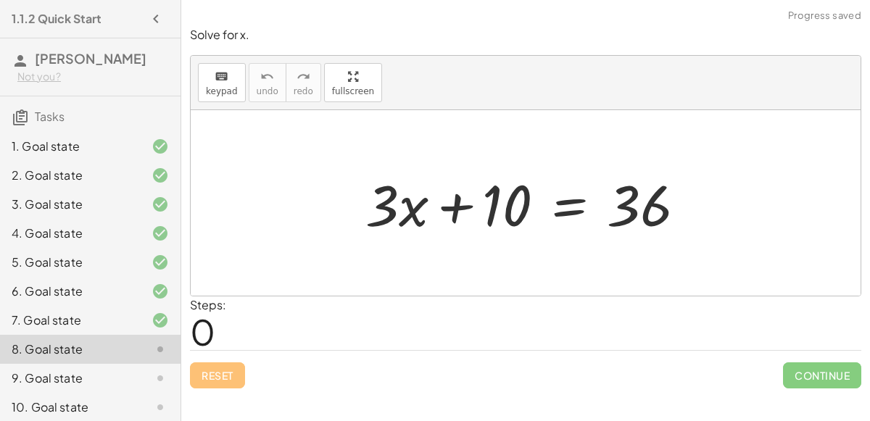
click at [574, 206] on div at bounding box center [531, 203] width 347 height 75
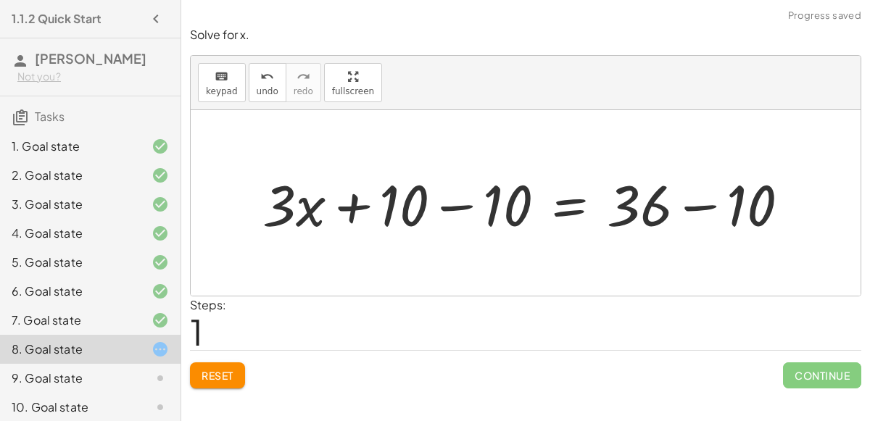
click at [444, 202] on div at bounding box center [531, 203] width 553 height 75
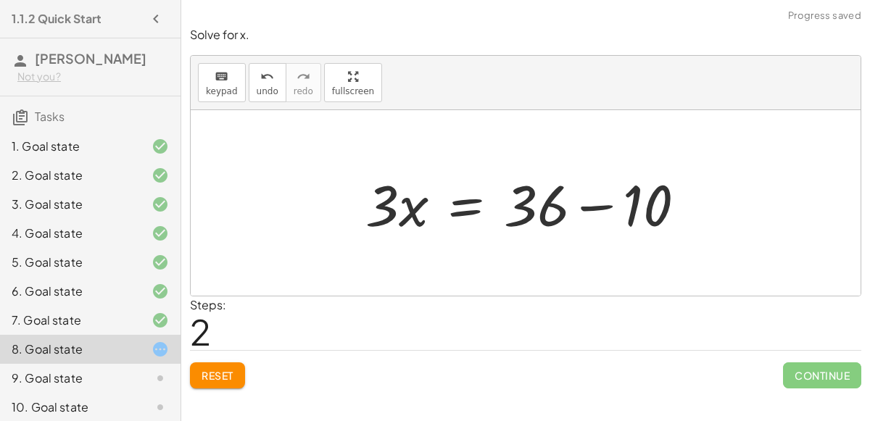
click at [598, 207] on div at bounding box center [531, 203] width 347 height 75
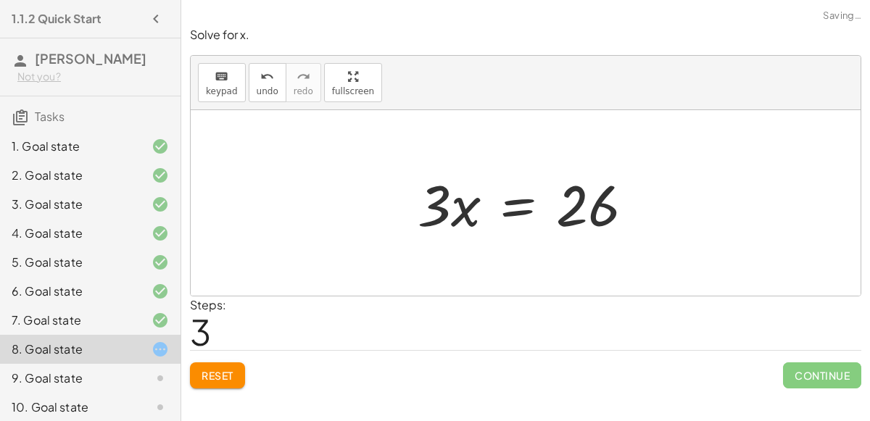
click at [460, 207] on div at bounding box center [531, 203] width 242 height 75
click at [504, 211] on div at bounding box center [531, 203] width 242 height 75
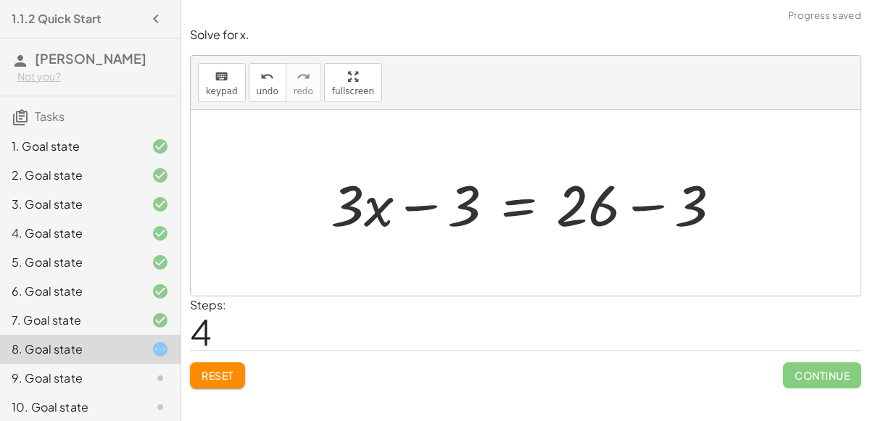
click at [402, 212] on div at bounding box center [531, 203] width 417 height 75
click at [220, 371] on span "Reset" at bounding box center [218, 375] width 32 height 13
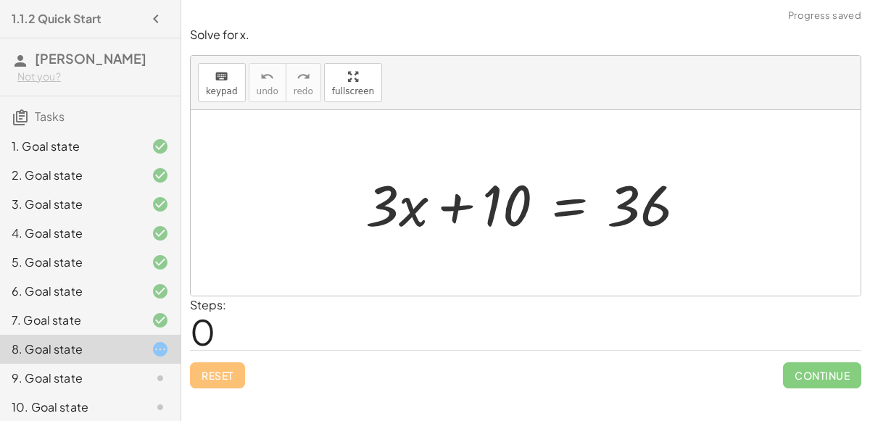
click at [577, 201] on div at bounding box center [531, 203] width 347 height 75
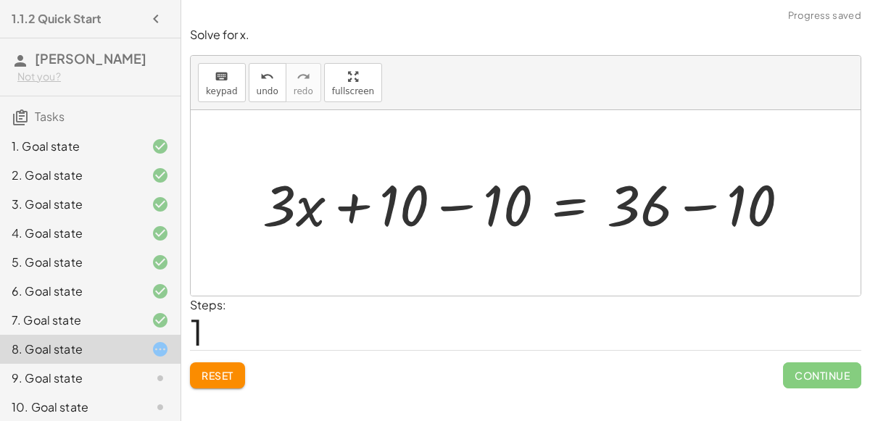
click at [447, 203] on div at bounding box center [531, 203] width 553 height 75
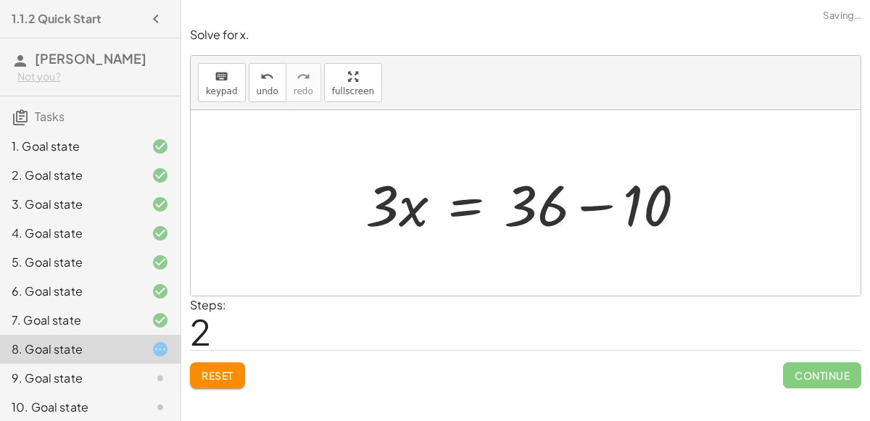
click at [685, 210] on div at bounding box center [531, 203] width 347 height 75
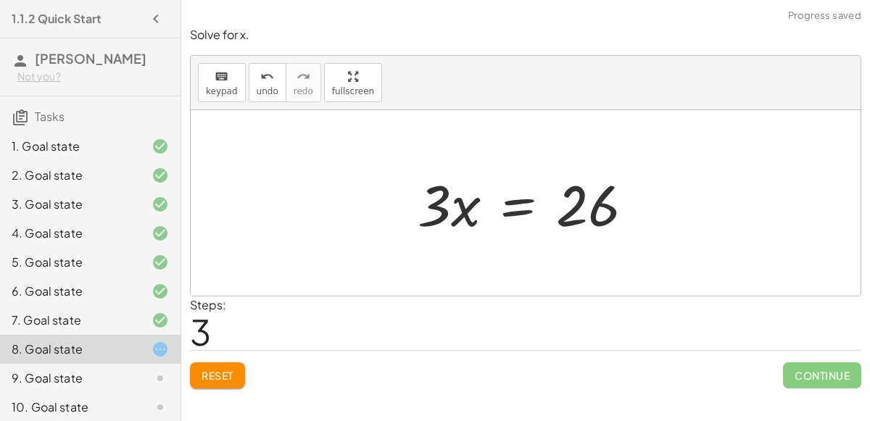
click at [503, 210] on div at bounding box center [531, 203] width 242 height 75
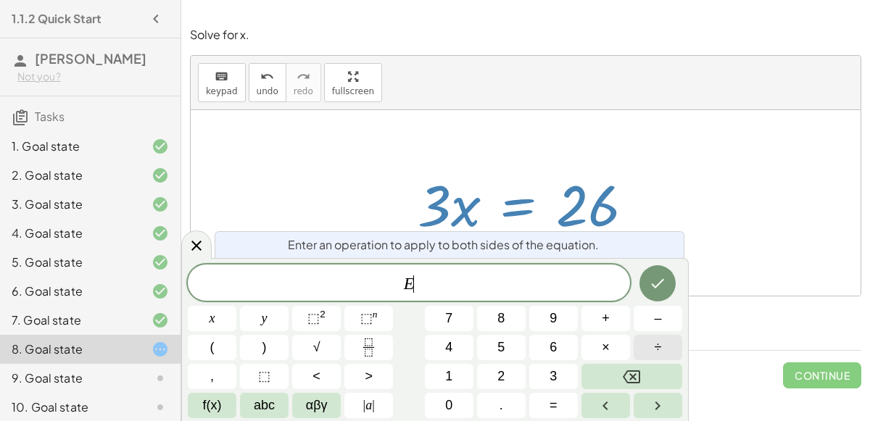
click at [669, 344] on button "÷" at bounding box center [658, 347] width 49 height 25
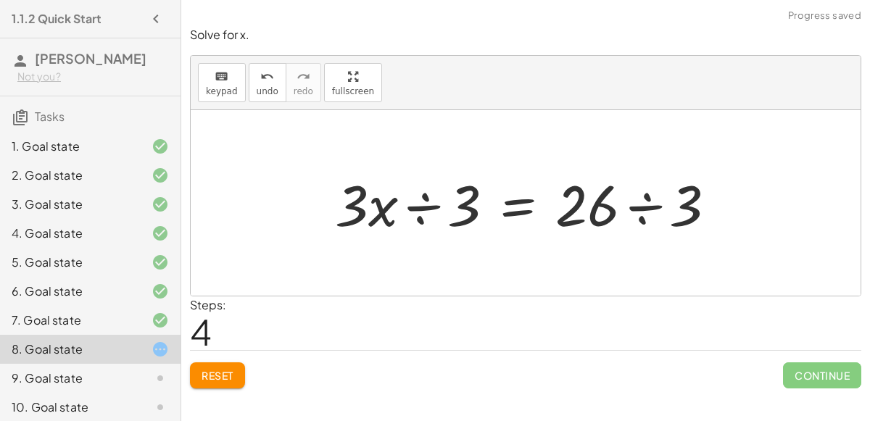
click at [413, 204] on div at bounding box center [531, 203] width 407 height 75
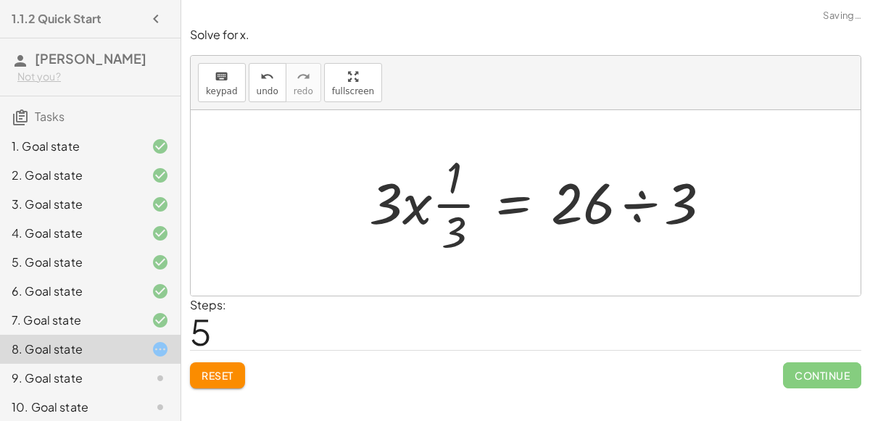
click at [456, 207] on div at bounding box center [546, 203] width 368 height 112
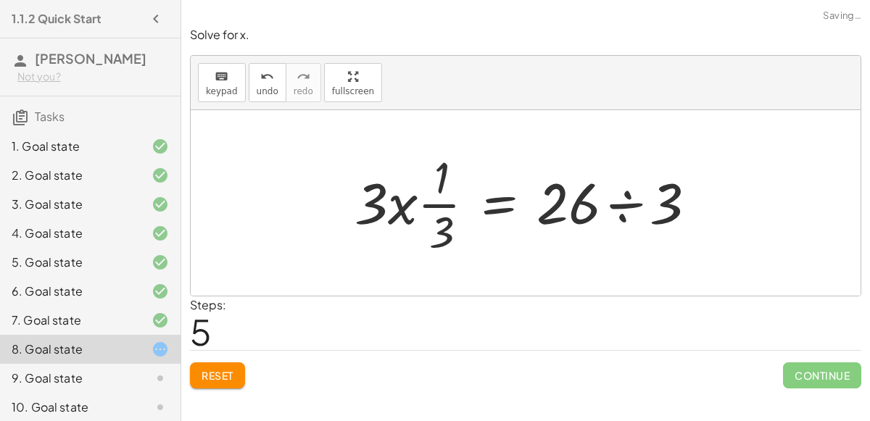
click at [451, 204] on div at bounding box center [531, 203] width 368 height 112
click at [616, 205] on div at bounding box center [531, 203] width 368 height 112
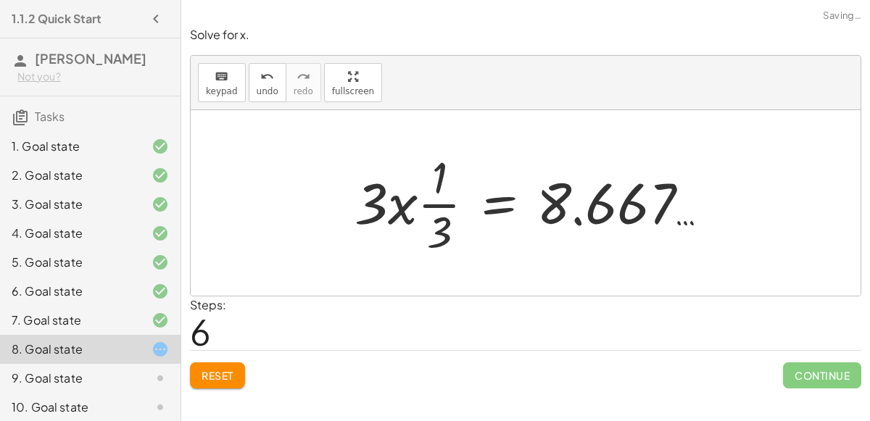
click at [580, 229] on div at bounding box center [537, 203] width 381 height 112
drag, startPoint x: 394, startPoint y: 207, endPoint x: 450, endPoint y: 207, distance: 56.6
click at [450, 207] on div at bounding box center [537, 203] width 381 height 112
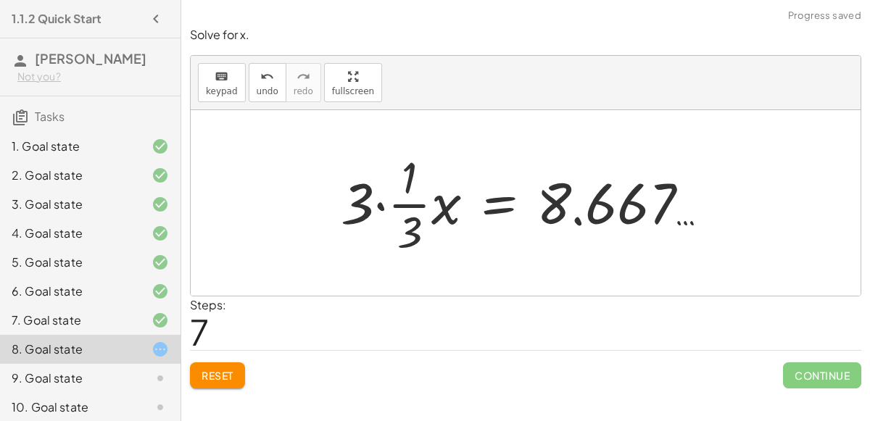
click at [380, 206] on div at bounding box center [531, 203] width 394 height 112
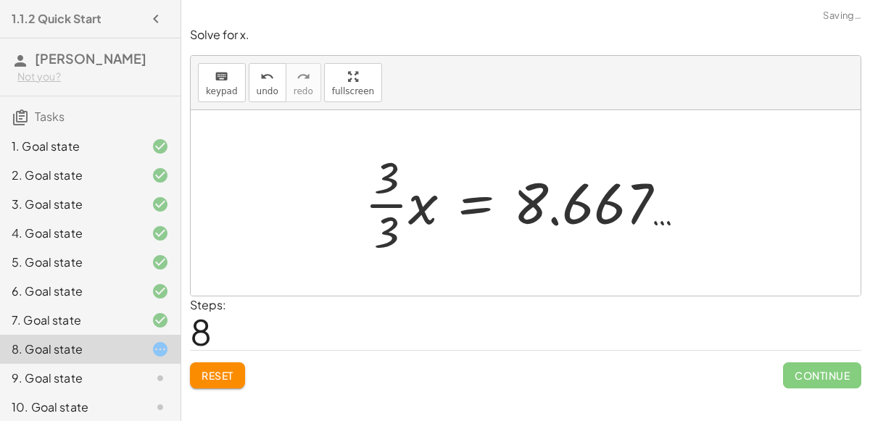
click at [389, 204] on div at bounding box center [532, 203] width 348 height 112
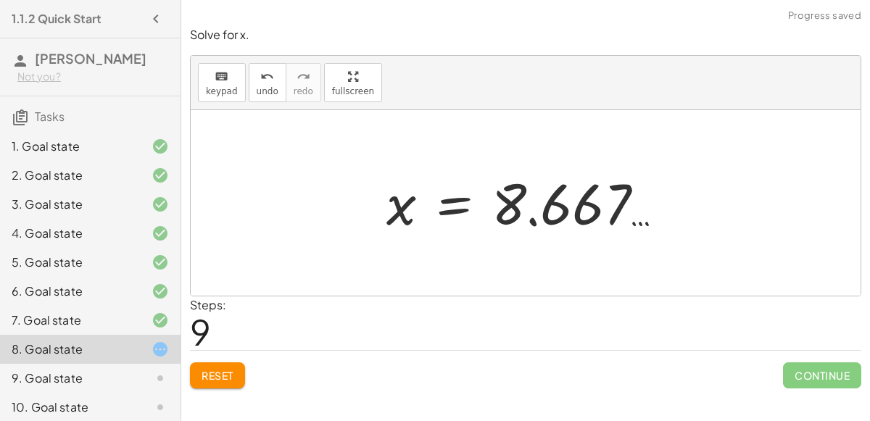
click at [455, 204] on div at bounding box center [531, 204] width 305 height 72
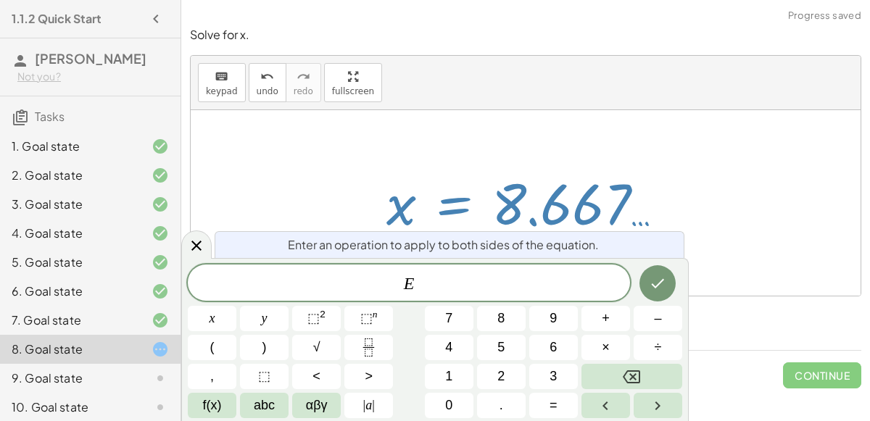
click at [794, 157] on div at bounding box center [526, 203] width 670 height 186
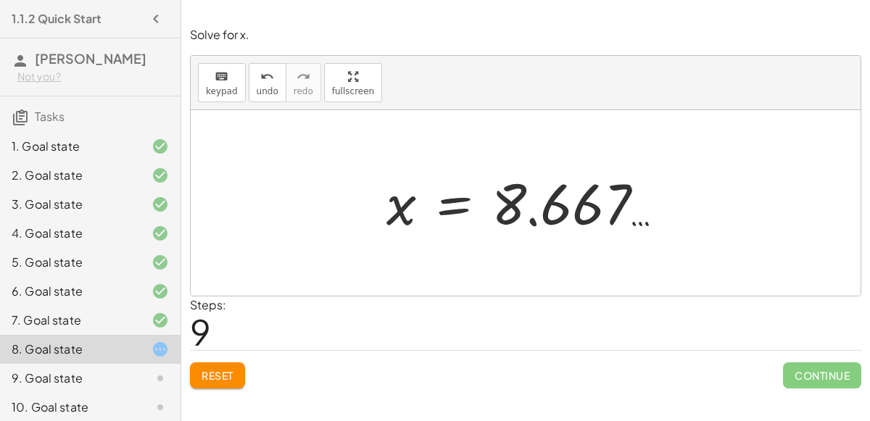
click at [533, 221] on div at bounding box center [531, 204] width 305 height 72
click at [528, 215] on div at bounding box center [531, 204] width 305 height 72
click at [509, 202] on div at bounding box center [531, 204] width 305 height 72
click at [444, 207] on div at bounding box center [531, 204] width 305 height 72
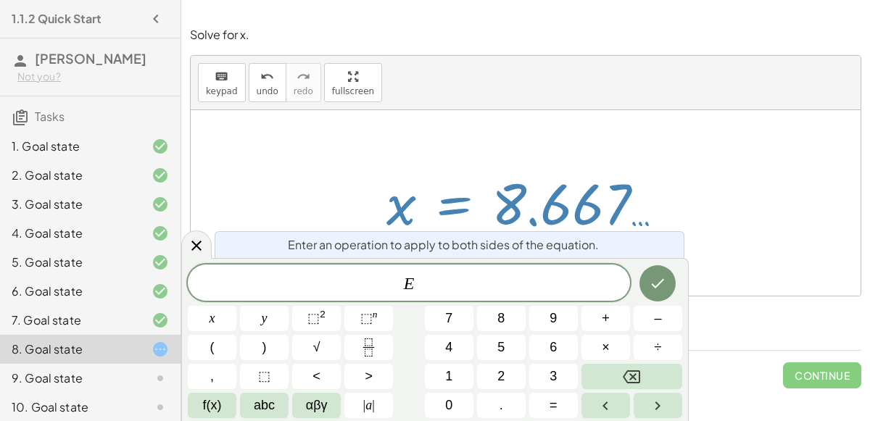
click at [437, 197] on div at bounding box center [531, 204] width 305 height 72
click at [664, 263] on div "Enter an operation to apply to both sides of the equation. E ​ x y ⬚ 2 ⬚ n 7 8 …" at bounding box center [435, 339] width 508 height 163
click at [643, 241] on div "Enter an operation to apply to both sides of the equation." at bounding box center [450, 244] width 470 height 27
click at [576, 285] on span "E" at bounding box center [409, 284] width 442 height 20
click at [656, 287] on icon "Done" at bounding box center [658, 283] width 13 height 9
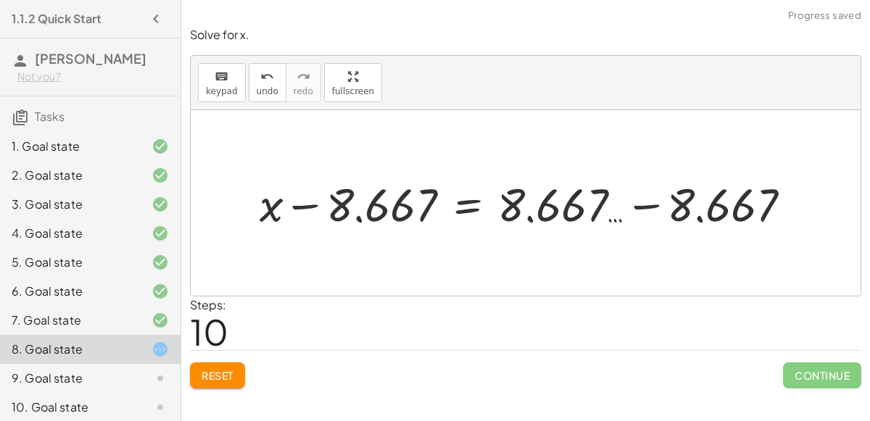
click at [650, 206] on div at bounding box center [531, 203] width 559 height 61
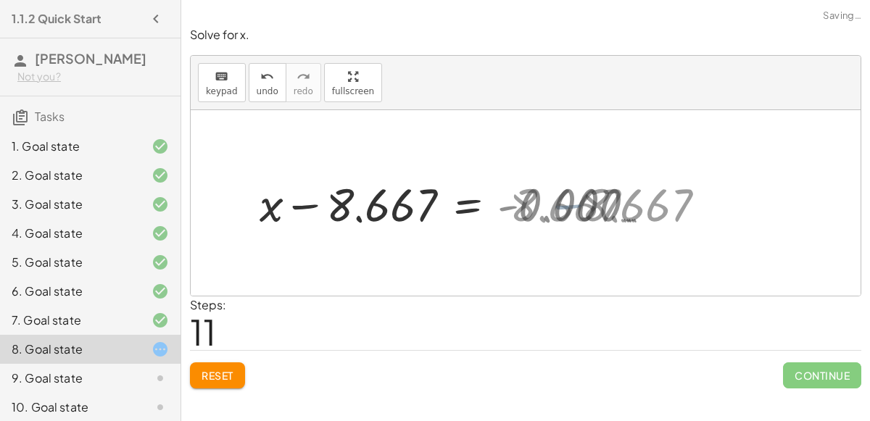
click at [651, 204] on div at bounding box center [461, 203] width 418 height 61
click at [503, 210] on div at bounding box center [461, 203] width 418 height 61
click at [312, 207] on div at bounding box center [461, 203] width 418 height 61
click at [219, 375] on span "Reset" at bounding box center [218, 375] width 32 height 13
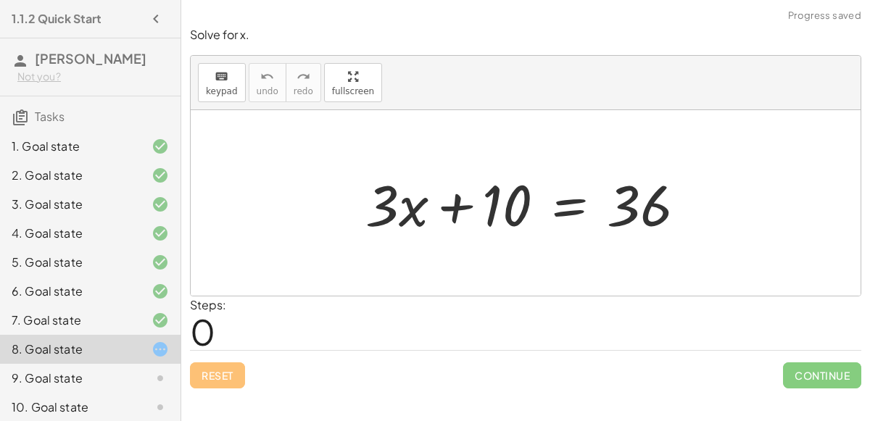
click at [562, 212] on div at bounding box center [531, 203] width 347 height 75
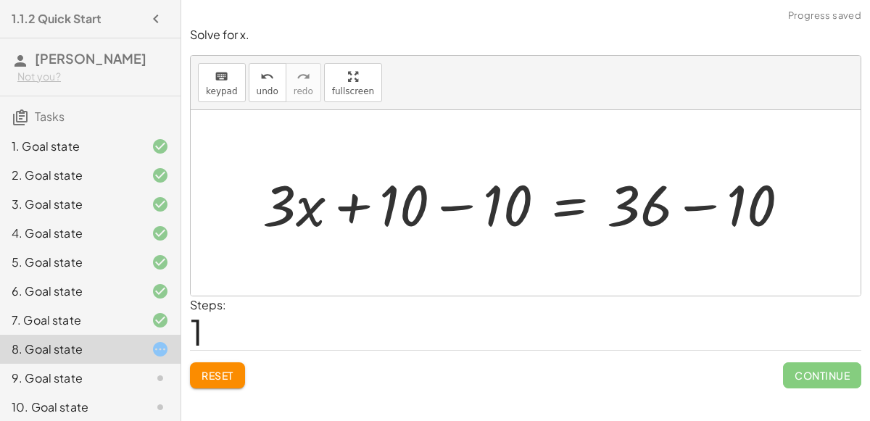
click at [454, 209] on div at bounding box center [531, 203] width 553 height 75
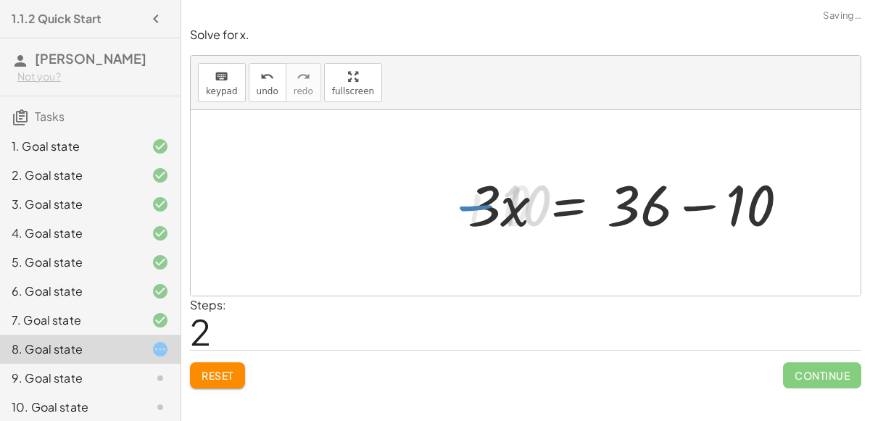
click at [695, 206] on div at bounding box center [634, 203] width 347 height 75
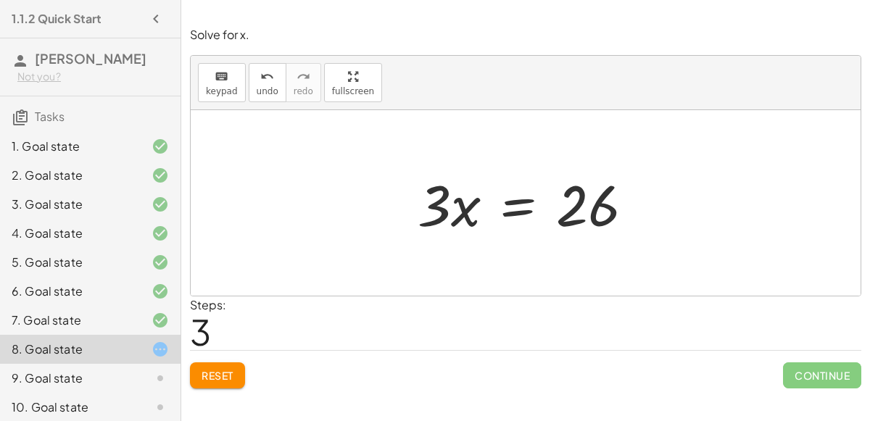
click at [512, 210] on div at bounding box center [531, 203] width 242 height 75
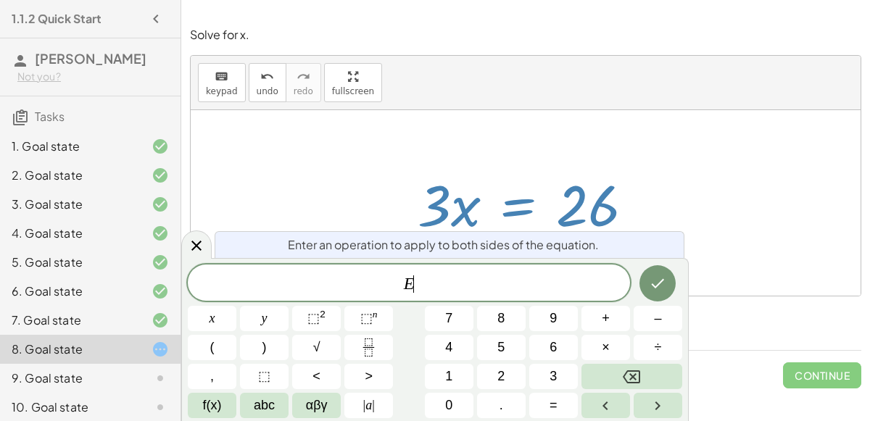
click at [368, 342] on icon "Fraction" at bounding box center [369, 348] width 18 height 18
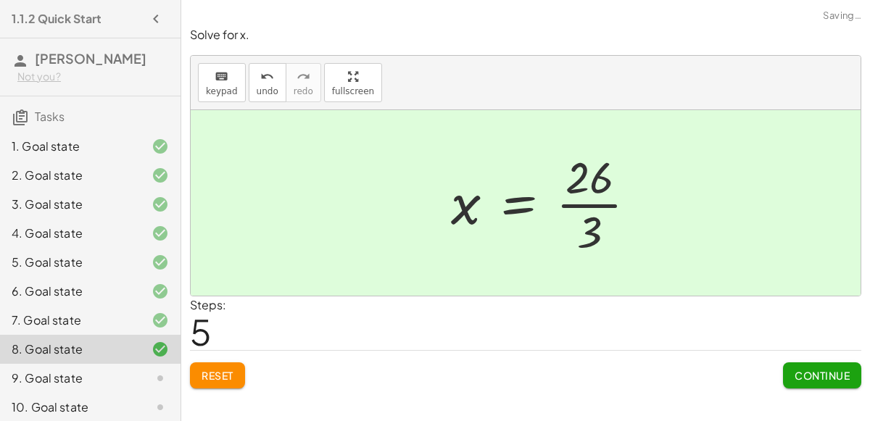
click at [810, 377] on span "Continue" at bounding box center [822, 375] width 55 height 13
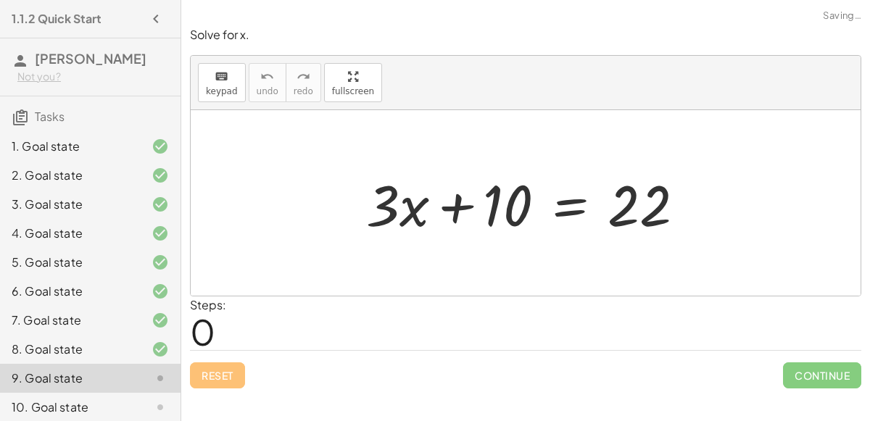
click at [556, 210] on div at bounding box center [531, 203] width 345 height 75
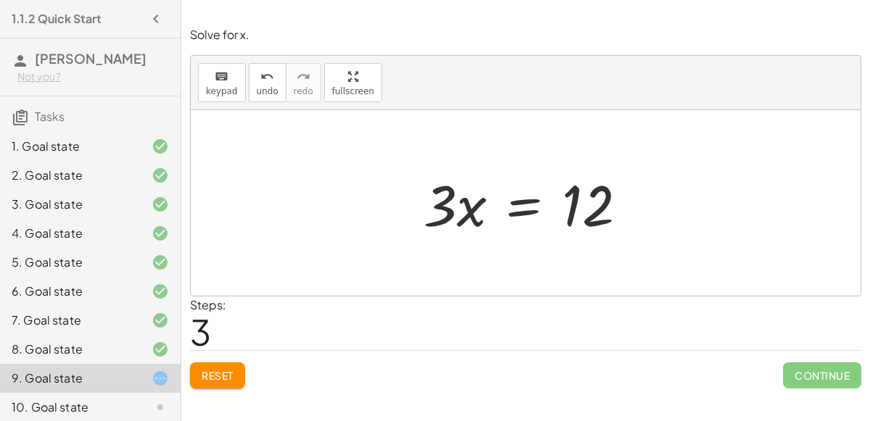
click at [510, 197] on div at bounding box center [531, 203] width 230 height 75
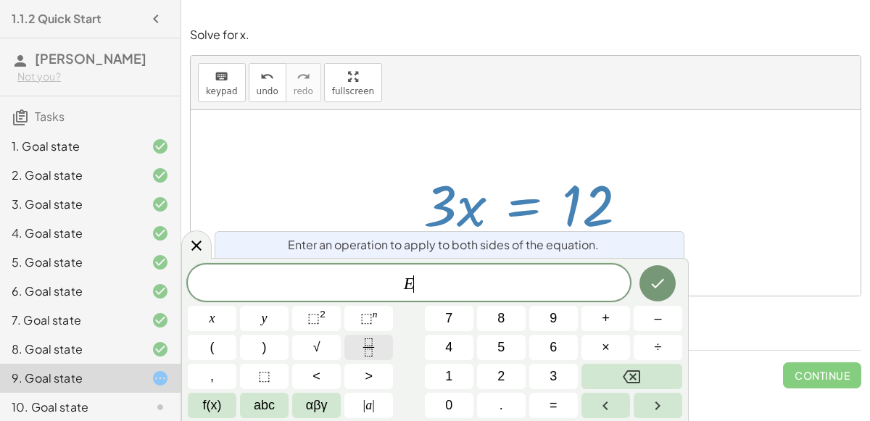
click at [373, 355] on icon "Fraction" at bounding box center [369, 348] width 18 height 18
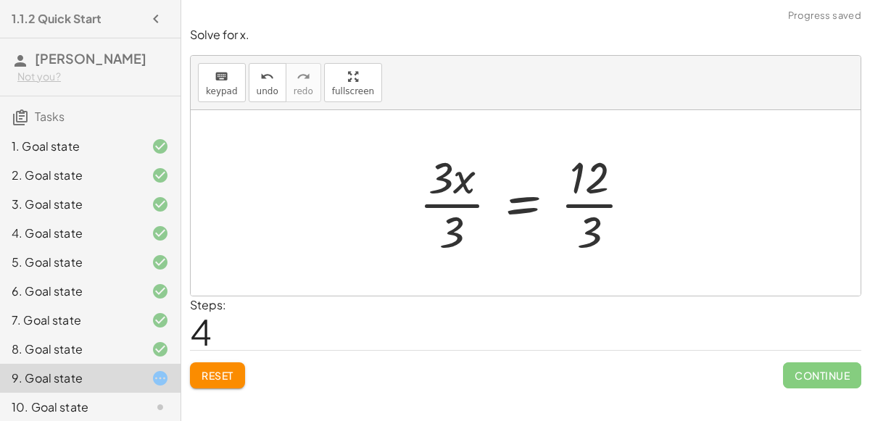
click at [460, 200] on div at bounding box center [531, 203] width 239 height 112
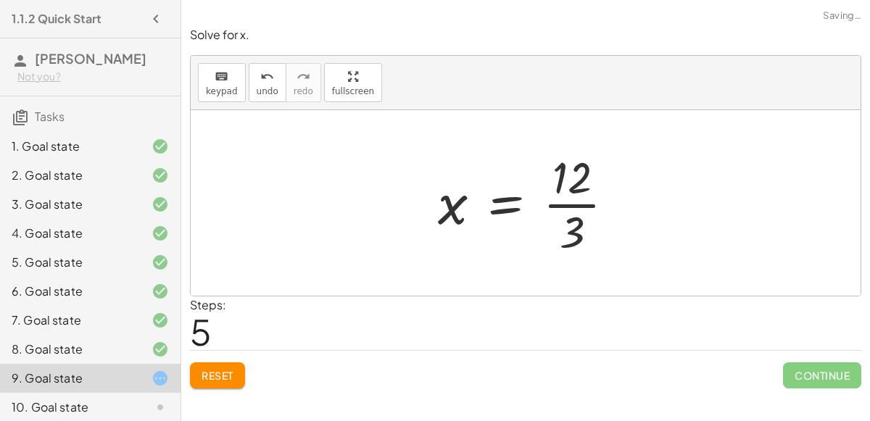
click at [584, 204] on div at bounding box center [532, 203] width 203 height 112
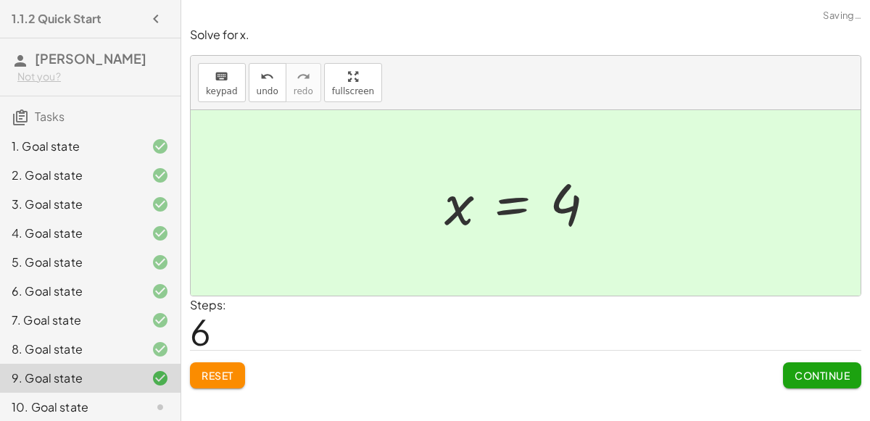
click at [809, 378] on span "Continue" at bounding box center [822, 375] width 55 height 13
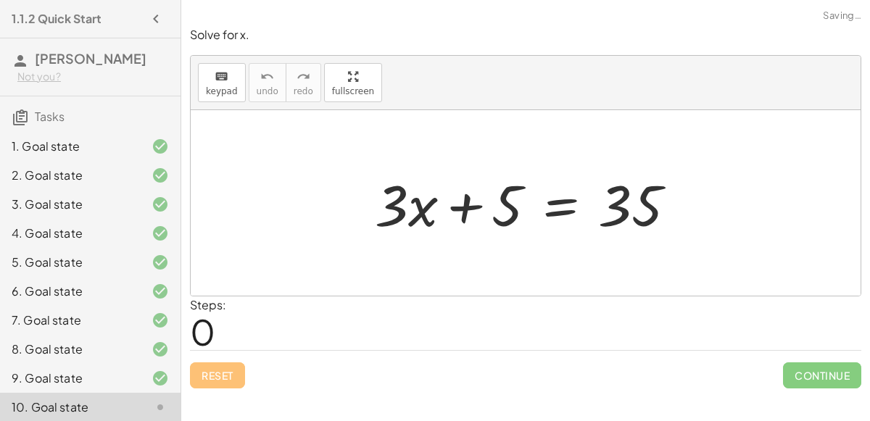
click at [553, 204] on div at bounding box center [532, 203] width 328 height 75
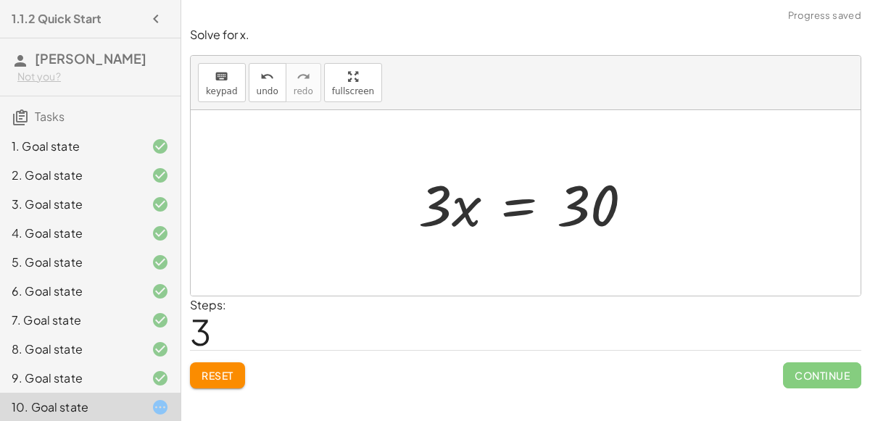
click at [510, 213] on div at bounding box center [531, 203] width 240 height 75
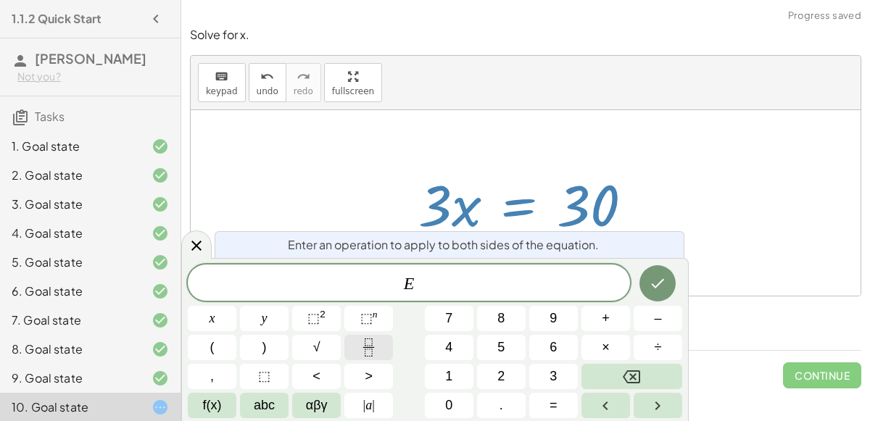
click at [387, 350] on button "Fraction" at bounding box center [368, 347] width 49 height 25
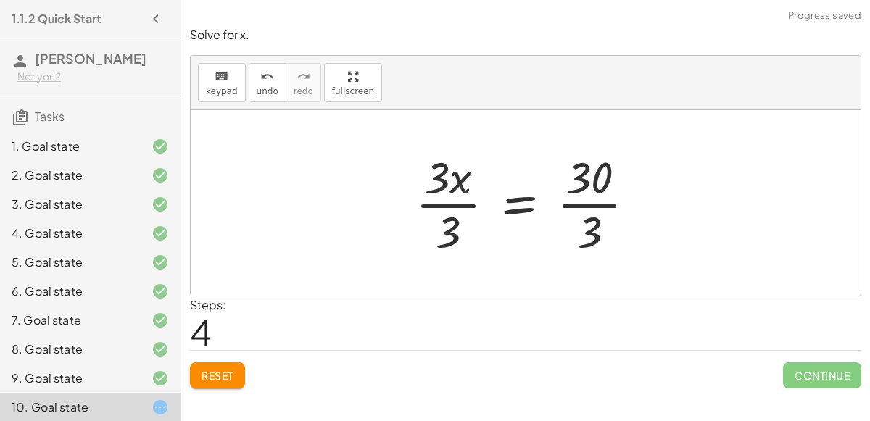
click at [471, 204] on div at bounding box center [531, 203] width 247 height 112
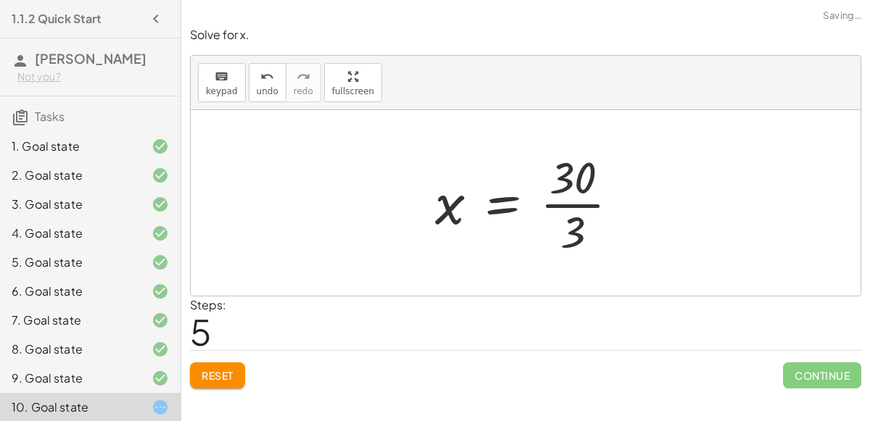
click at [572, 204] on div at bounding box center [533, 203] width 210 height 112
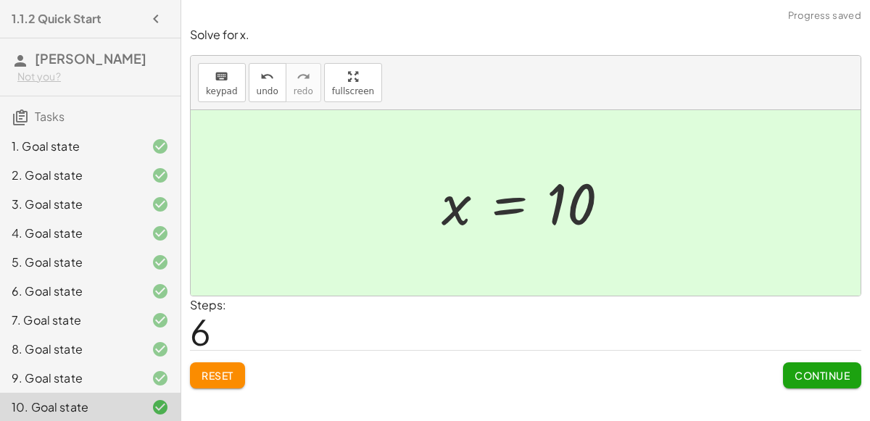
click at [824, 375] on span "Continue" at bounding box center [822, 375] width 55 height 13
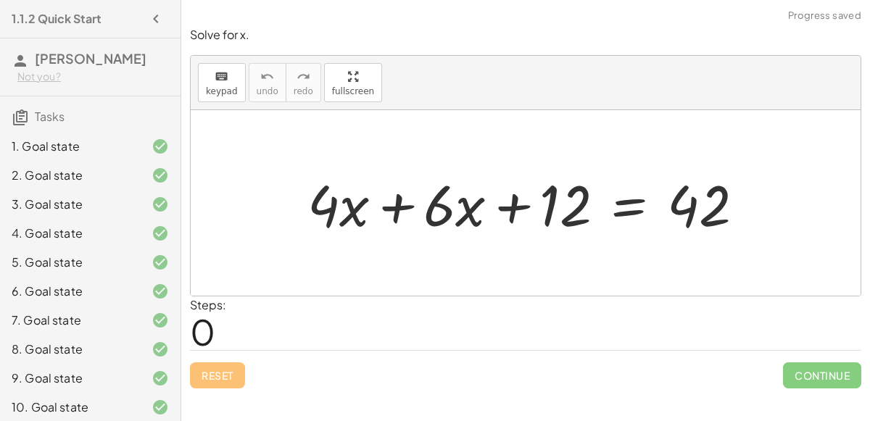
click at [621, 211] on div at bounding box center [531, 203] width 463 height 75
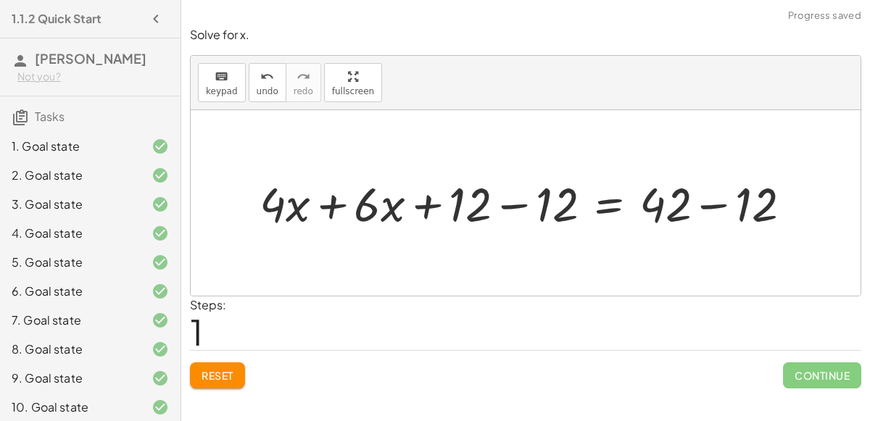
click at [517, 205] on div at bounding box center [531, 203] width 558 height 62
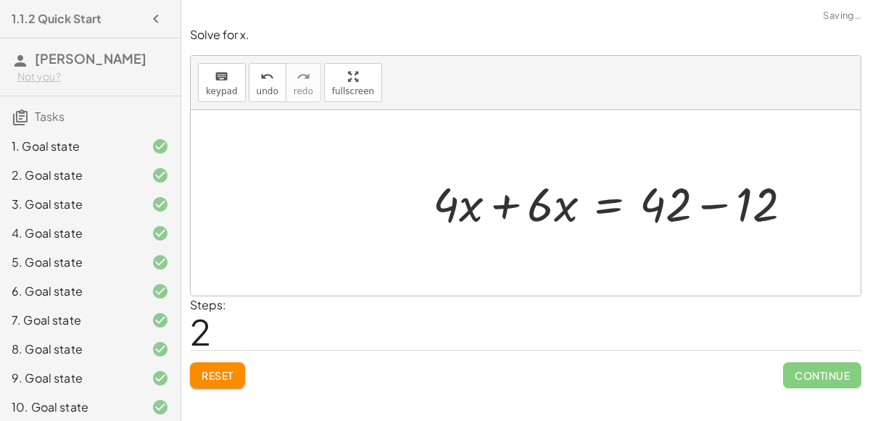
click at [711, 209] on div at bounding box center [618, 203] width 385 height 62
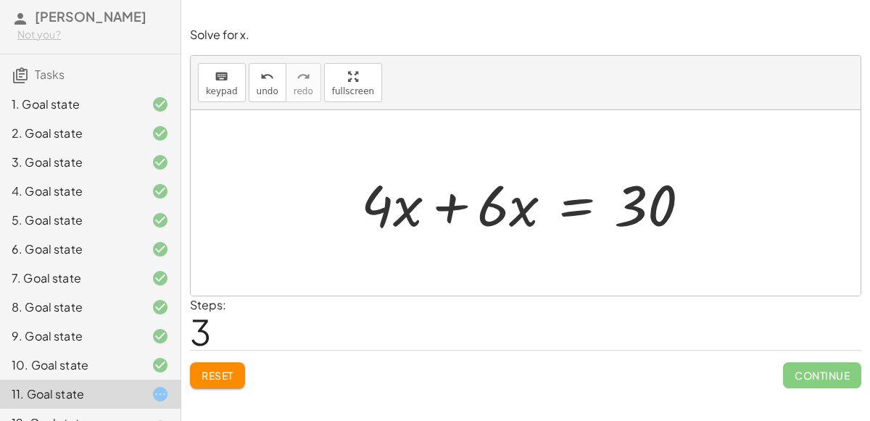
scroll to position [37, 0]
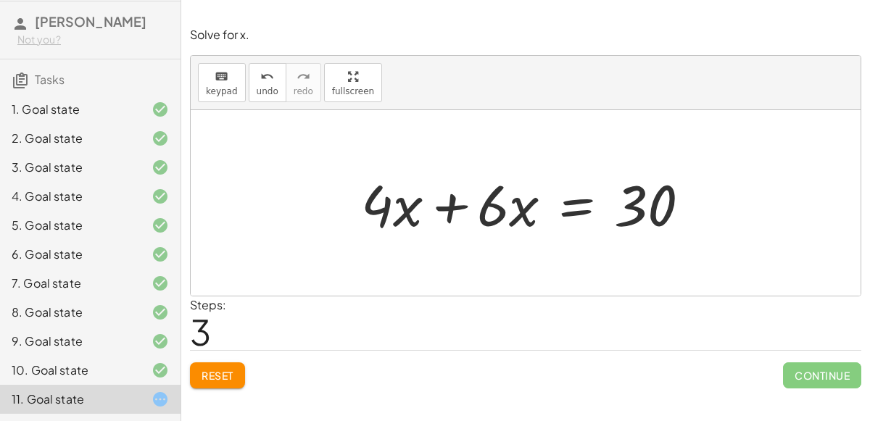
click at [572, 218] on div at bounding box center [531, 203] width 355 height 75
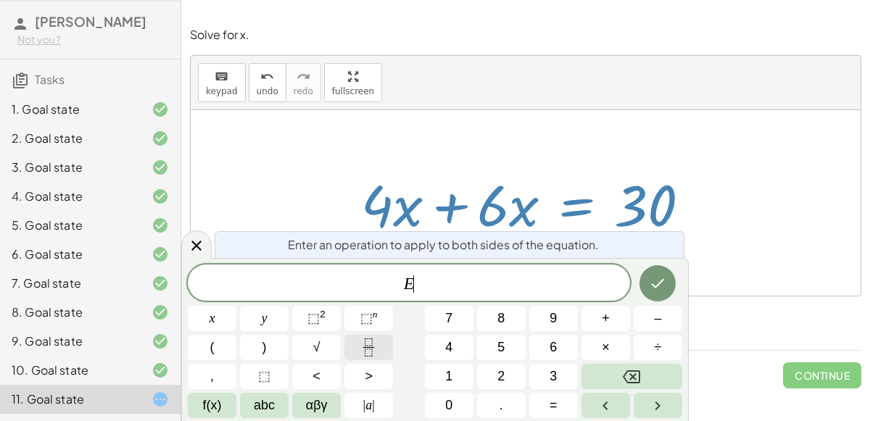
click at [379, 348] on button "Fraction" at bounding box center [368, 347] width 49 height 25
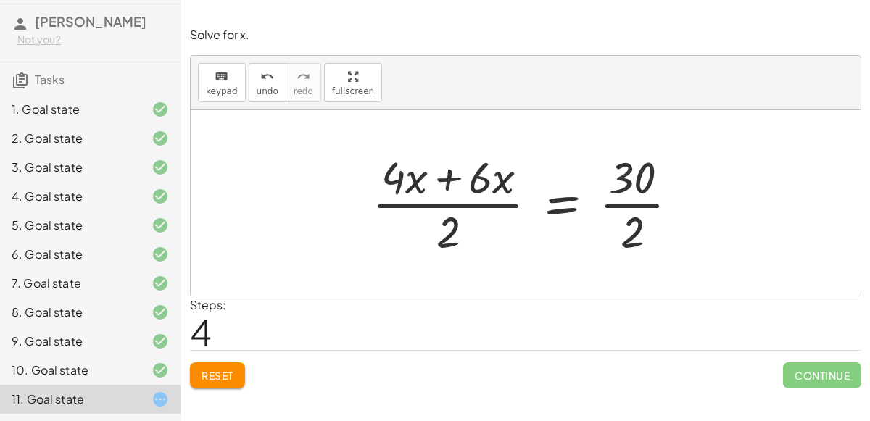
click at [420, 179] on div at bounding box center [531, 203] width 333 height 112
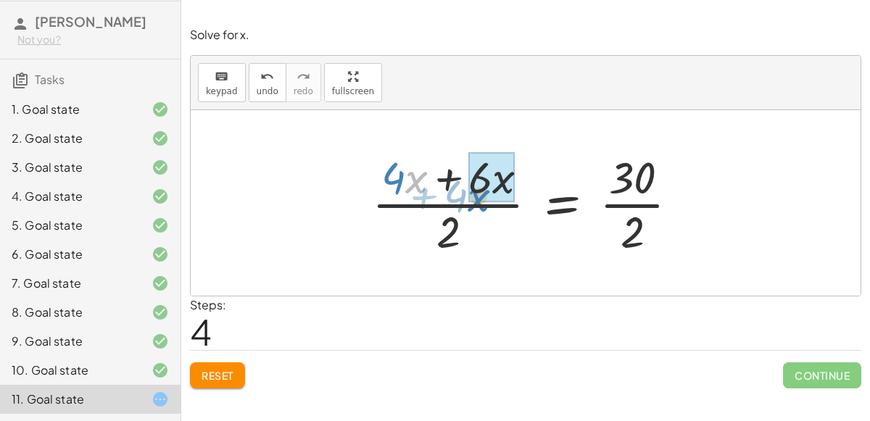
drag, startPoint x: 417, startPoint y: 181, endPoint x: 484, endPoint y: 197, distance: 68.8
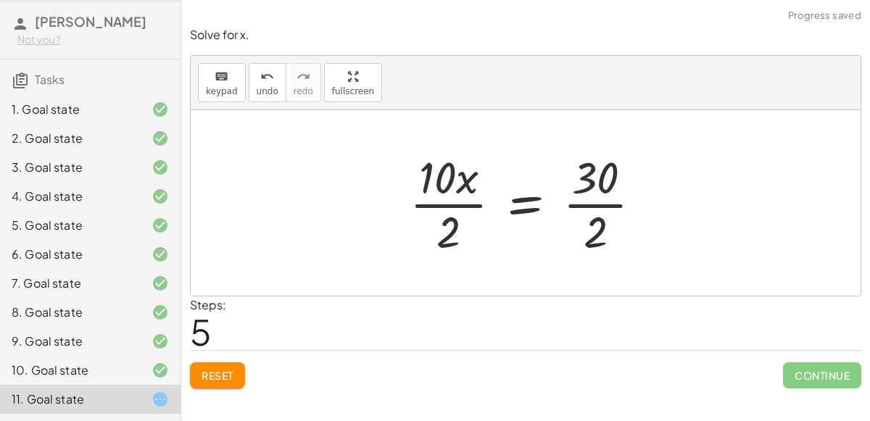
click at [467, 204] on div at bounding box center [531, 203] width 259 height 112
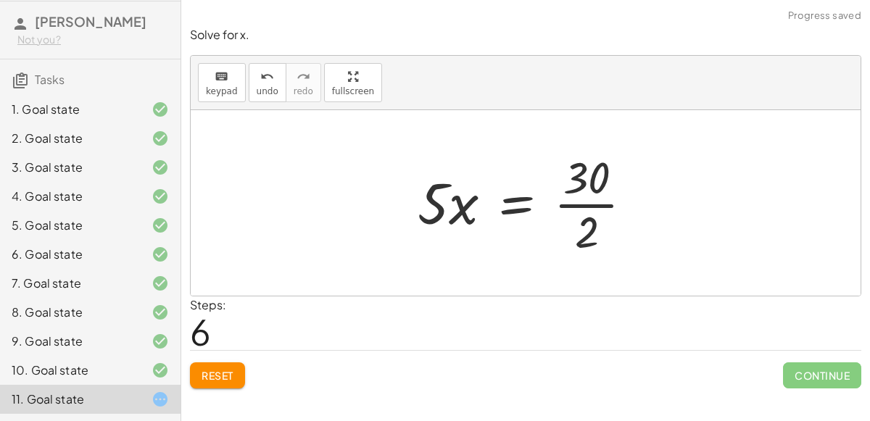
click at [578, 194] on div at bounding box center [530, 203] width 241 height 112
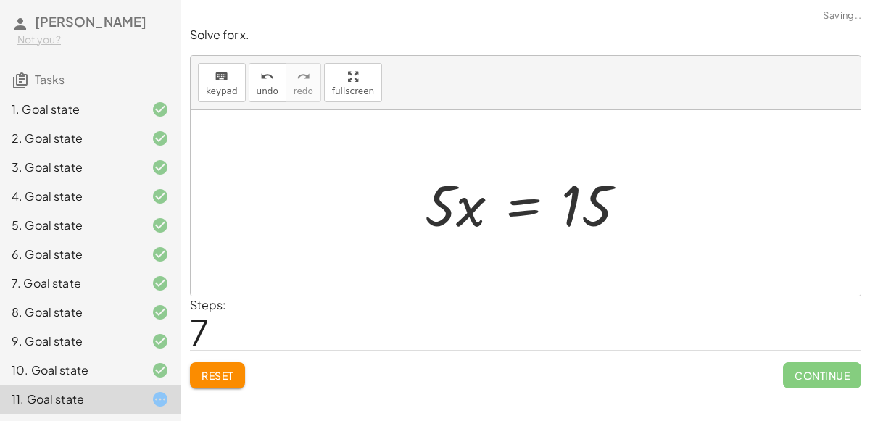
click at [482, 218] on div at bounding box center [532, 203] width 228 height 75
click at [471, 220] on div at bounding box center [532, 203] width 228 height 75
click at [471, 211] on div at bounding box center [532, 203] width 228 height 75
click at [526, 220] on div at bounding box center [532, 203] width 228 height 75
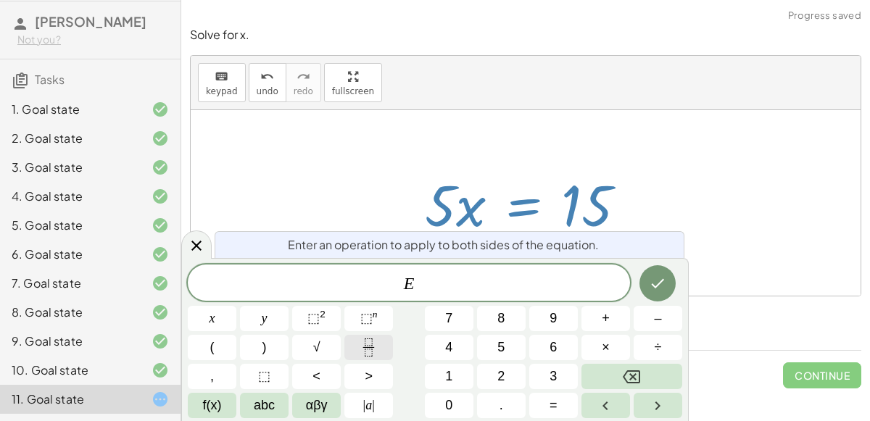
click at [377, 349] on icon "Fraction" at bounding box center [369, 348] width 18 height 18
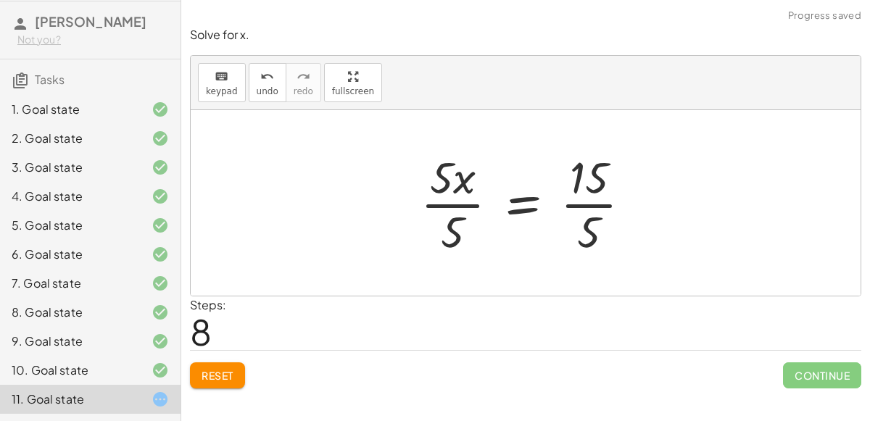
click at [460, 206] on div at bounding box center [531, 203] width 237 height 112
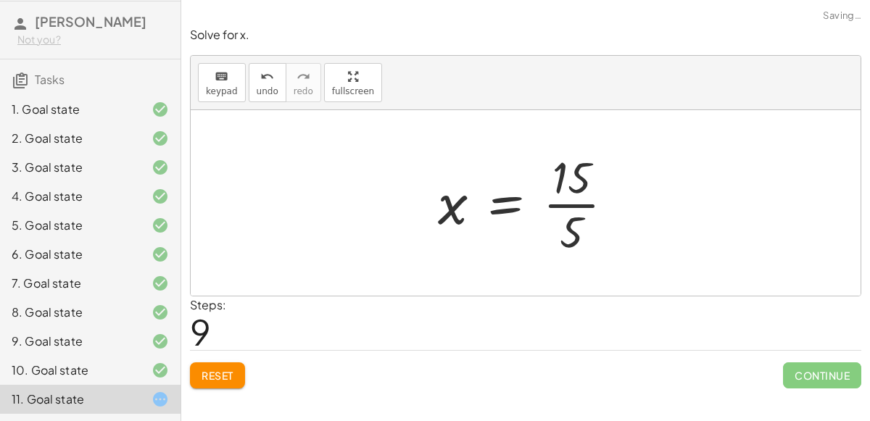
click at [592, 205] on div at bounding box center [532, 203] width 202 height 112
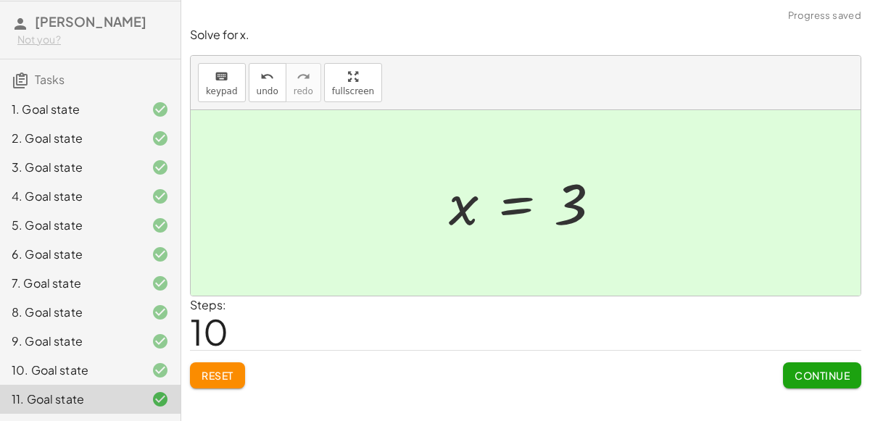
click at [817, 363] on button "Continue" at bounding box center [822, 376] width 78 height 26
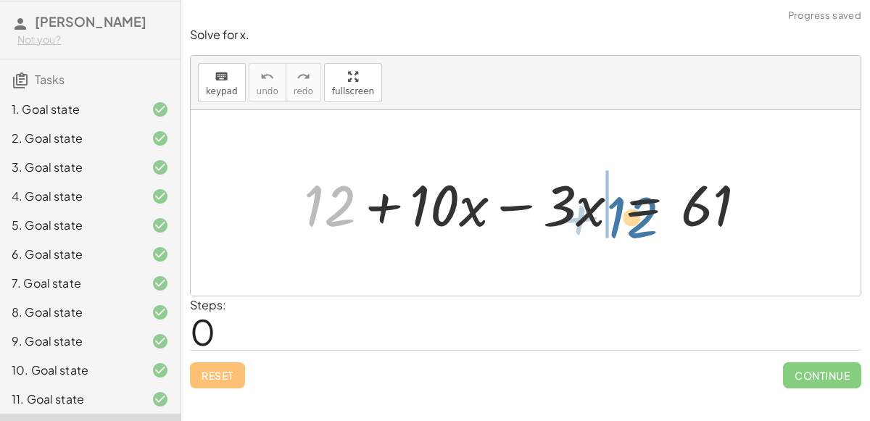
drag, startPoint x: 323, startPoint y: 205, endPoint x: 619, endPoint y: 217, distance: 296.8
click at [619, 217] on div at bounding box center [532, 203] width 470 height 75
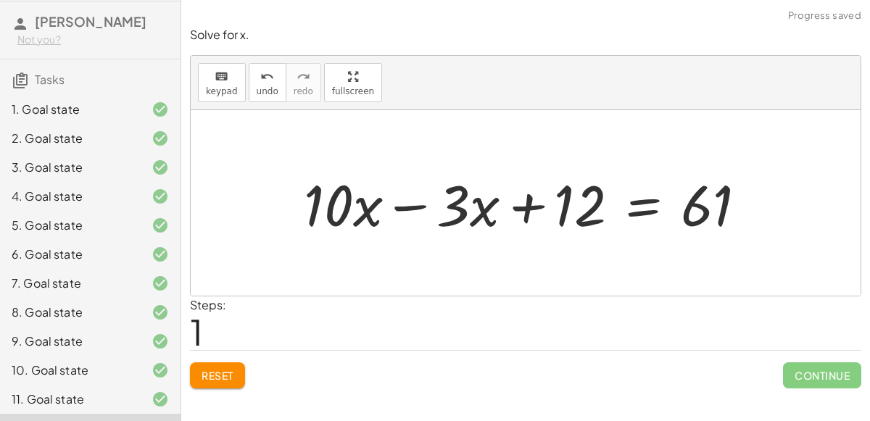
click at [643, 206] on div at bounding box center [532, 203] width 470 height 75
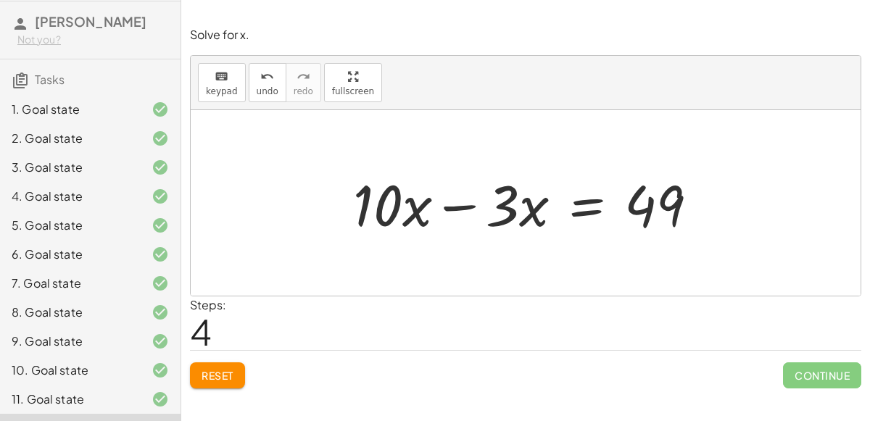
click at [459, 210] on div at bounding box center [531, 203] width 371 height 75
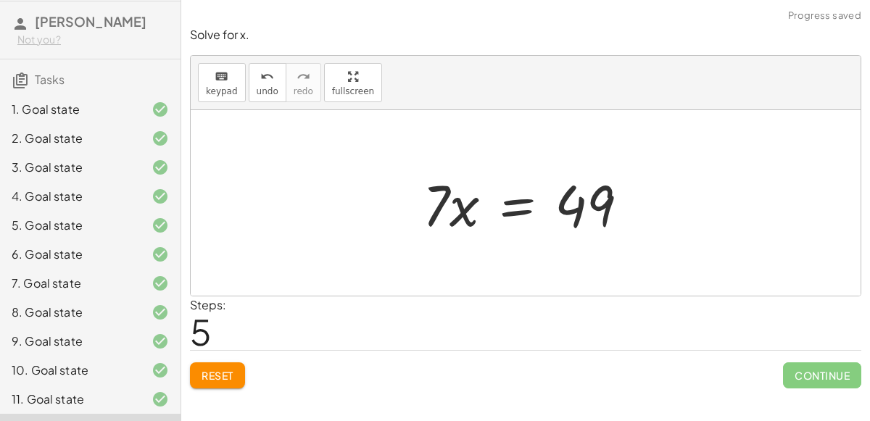
click at [524, 212] on div at bounding box center [532, 203] width 232 height 75
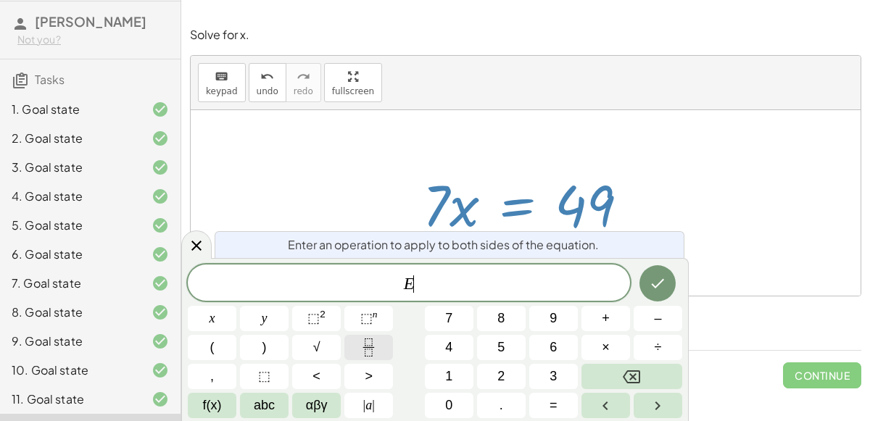
click at [364, 347] on icon "Fraction" at bounding box center [369, 348] width 18 height 18
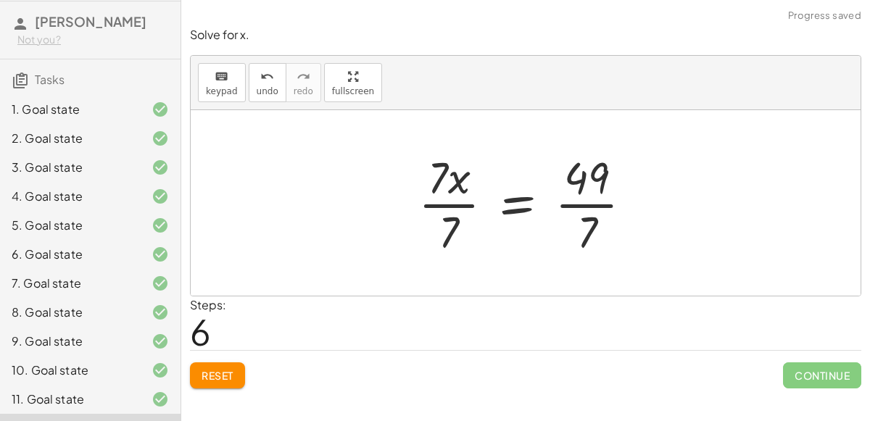
click at [461, 200] on div at bounding box center [531, 203] width 241 height 112
click at [567, 208] on div at bounding box center [547, 203] width 209 height 112
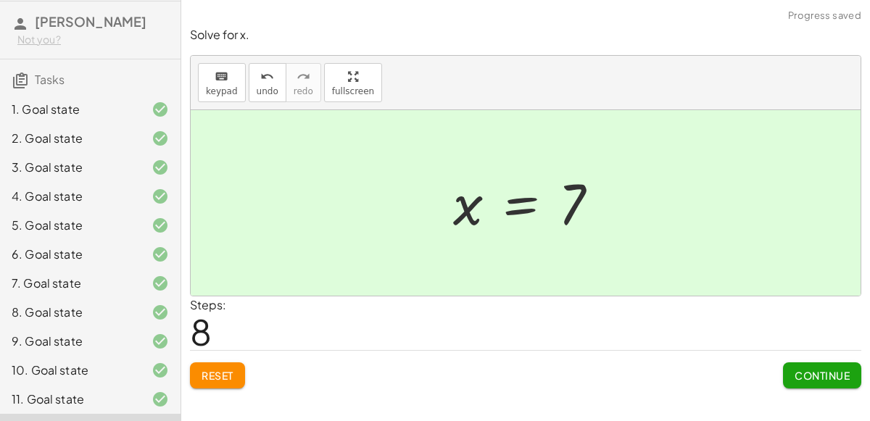
click at [819, 376] on span "Continue" at bounding box center [822, 375] width 55 height 13
